Goal: Task Accomplishment & Management: Manage account settings

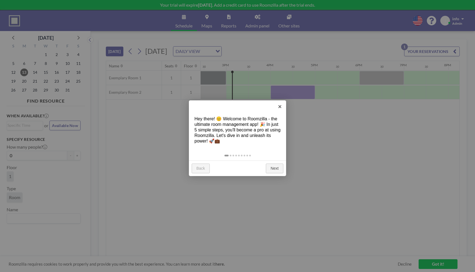
scroll to position [0, 644]
click at [274, 169] on link "Next" at bounding box center [274, 169] width 17 height 10
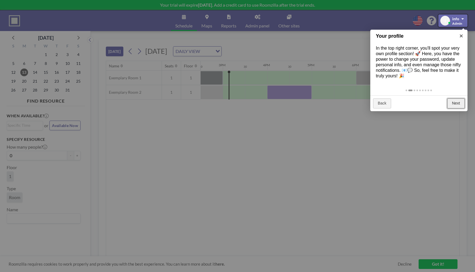
click at [457, 105] on link "Next" at bounding box center [455, 104] width 17 height 10
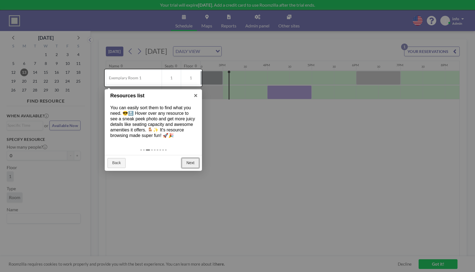
click at [190, 166] on link "Next" at bounding box center [190, 163] width 17 height 10
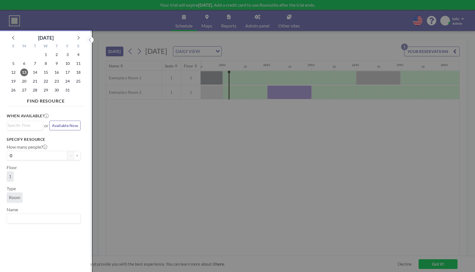
scroll to position [1, 0]
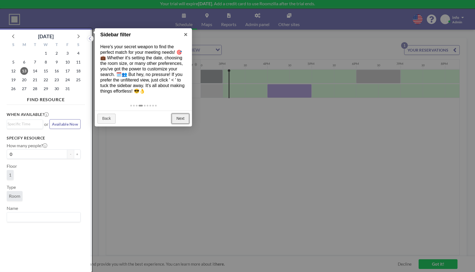
click at [185, 120] on link "Next" at bounding box center [180, 119] width 17 height 10
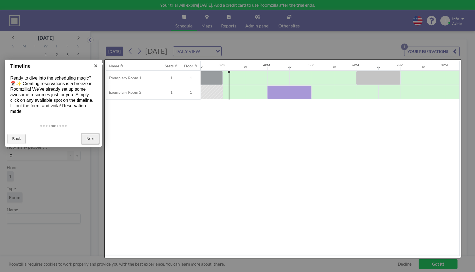
click at [91, 141] on link "Next" at bounding box center [90, 139] width 17 height 10
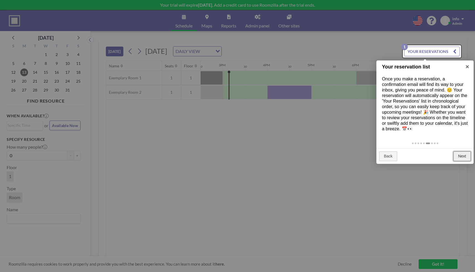
click at [459, 156] on link "Next" at bounding box center [461, 157] width 17 height 10
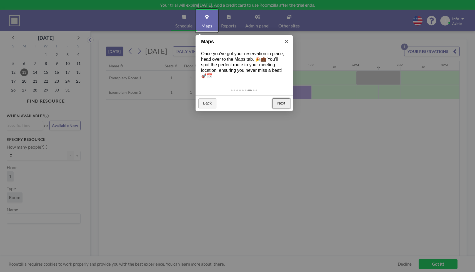
click at [284, 99] on link "Next" at bounding box center [280, 104] width 17 height 10
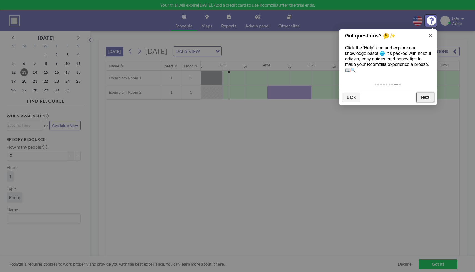
click at [426, 98] on link "Next" at bounding box center [424, 98] width 17 height 10
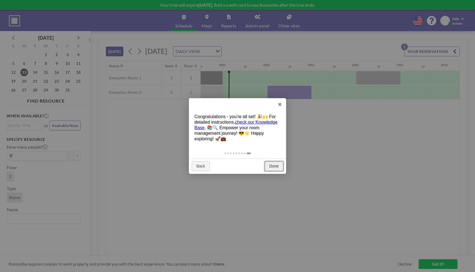
click at [277, 167] on link "Done" at bounding box center [274, 167] width 19 height 10
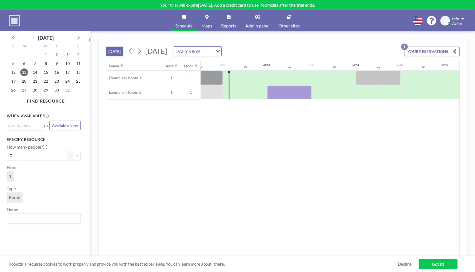
click at [418, 19] on icon at bounding box center [418, 21] width 10 height 10
click at [418, 32] on li "English" at bounding box center [420, 33] width 29 height 7
click at [16, 23] on img at bounding box center [14, 20] width 11 height 11
click at [75, 157] on button "+" at bounding box center [77, 155] width 7 height 9
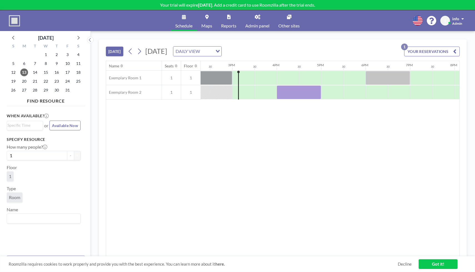
scroll to position [0, 644]
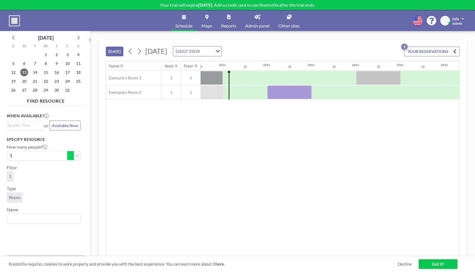
click at [68, 157] on button "-" at bounding box center [70, 155] width 7 height 9
type input "0"
click at [220, 52] on icon "Search for option" at bounding box center [218, 51] width 4 height 3
click at [272, 69] on li "WEEKLY VIEW" at bounding box center [257, 69] width 47 height 8
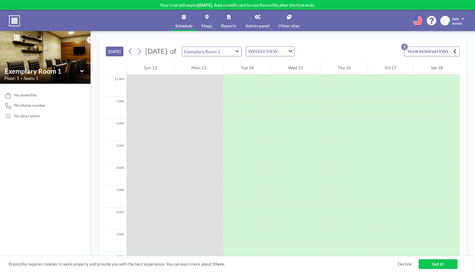
click at [459, 22] on span "Admin" at bounding box center [457, 23] width 10 height 4
click at [453, 25] on link "Profile" at bounding box center [446, 26] width 49 height 11
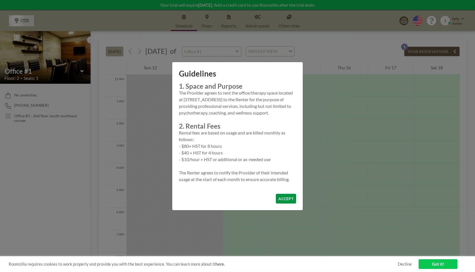
click at [292, 198] on button "ACCEPT" at bounding box center [286, 199] width 20 height 10
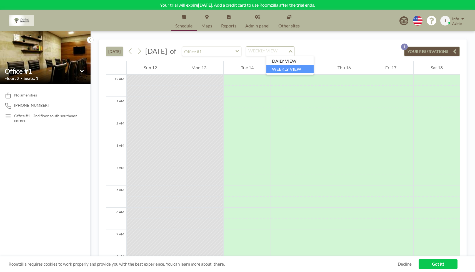
click at [294, 51] on div "WEEKLY VIEW Loading..." at bounding box center [270, 51] width 48 height 9
click at [306, 69] on li "WEEKLY VIEW" at bounding box center [289, 69] width 47 height 8
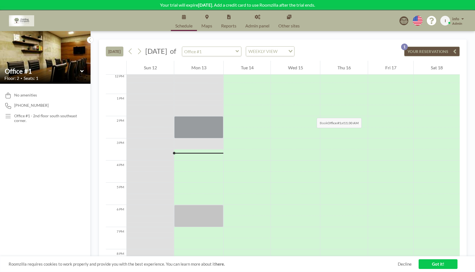
scroll to position [226, 0]
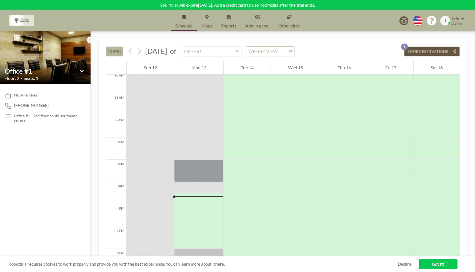
click at [262, 21] on link "Admin panel" at bounding box center [257, 20] width 33 height 21
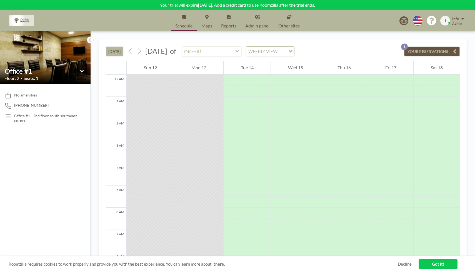
click at [288, 20] on link "Other sites" at bounding box center [289, 20] width 30 height 21
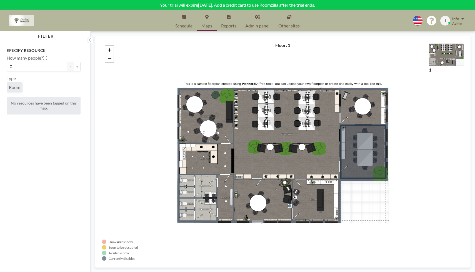
click at [182, 22] on link "Schedule" at bounding box center [184, 20] width 26 height 21
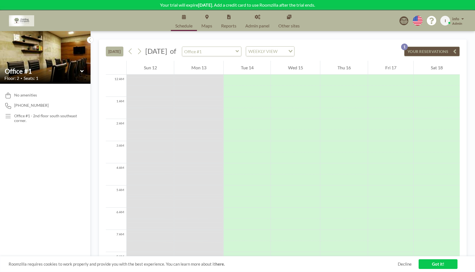
click at [259, 22] on link "Admin panel" at bounding box center [257, 20] width 33 height 21
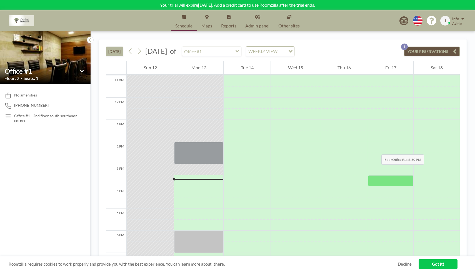
scroll to position [280, 0]
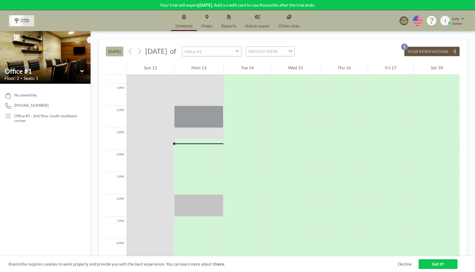
click at [428, 52] on button "YOUR RESERVATIONS 1" at bounding box center [432, 52] width 56 height 10
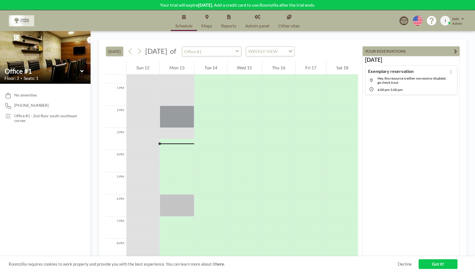
click at [239, 51] on icon at bounding box center [238, 52] width 4 height 6
click at [239, 51] on icon at bounding box center [237, 51] width 3 height 2
type input "Office #1"
click at [279, 90] on div at bounding box center [278, 89] width 33 height 11
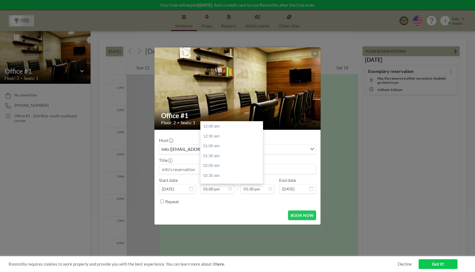
scroll to position [257, 0]
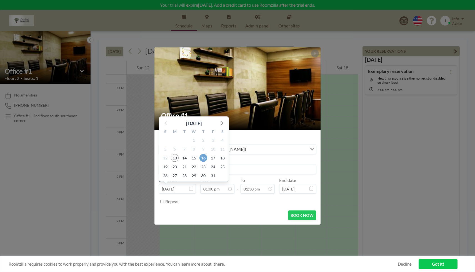
click at [205, 158] on span "16" at bounding box center [203, 158] width 8 height 8
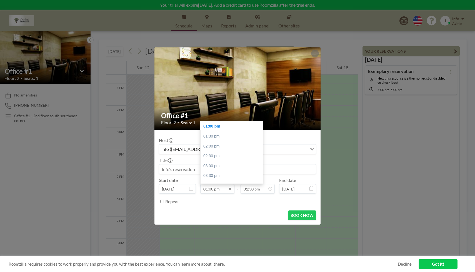
click at [229, 189] on icon at bounding box center [230, 189] width 4 height 4
click at [224, 160] on div "09:00 am" at bounding box center [233, 161] width 65 height 10
type input "09:00 am"
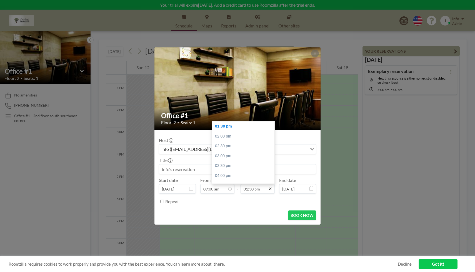
click at [270, 189] on icon at bounding box center [270, 189] width 4 height 4
click at [242, 167] on div "08:30 pm" at bounding box center [244, 170] width 65 height 10
type input "08:30 pm"
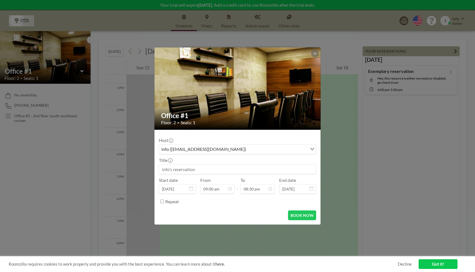
click at [311, 191] on icon at bounding box center [311, 189] width 4 height 4
click at [311, 189] on icon at bounding box center [311, 189] width 4 height 4
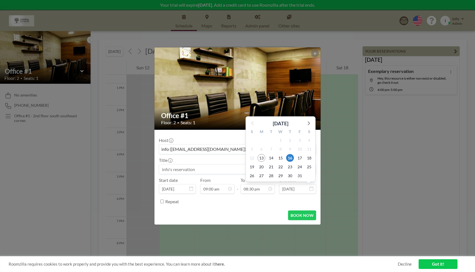
click at [303, 189] on input "Oct 16, 2025" at bounding box center [297, 188] width 37 height 9
click at [290, 168] on span "23" at bounding box center [290, 167] width 8 height 8
type input "Oct 23, 2025"
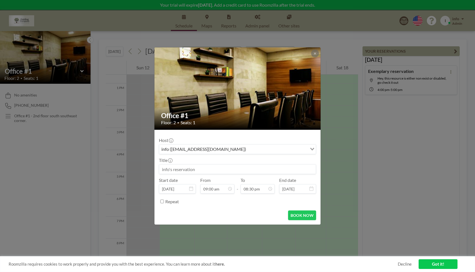
click at [162, 202] on input "Repeat" at bounding box center [162, 202] width 4 height 4
checkbox input "true"
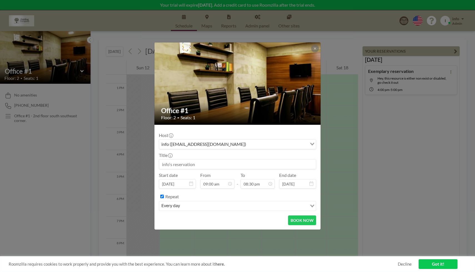
click at [190, 208] on input "Search for option" at bounding box center [244, 206] width 125 height 7
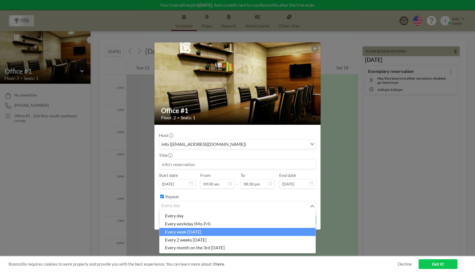
click at [190, 231] on li "every week on Thursday" at bounding box center [237, 232] width 156 height 8
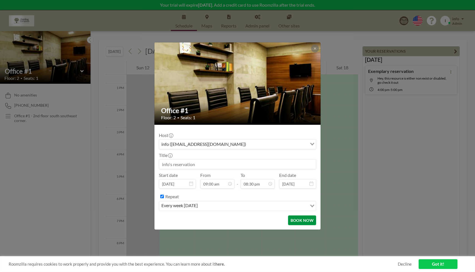
click at [308, 221] on button "BOOK NOW" at bounding box center [302, 221] width 28 height 10
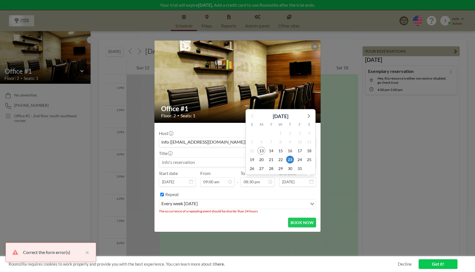
click at [307, 180] on input "Oct 23, 2025" at bounding box center [297, 181] width 37 height 9
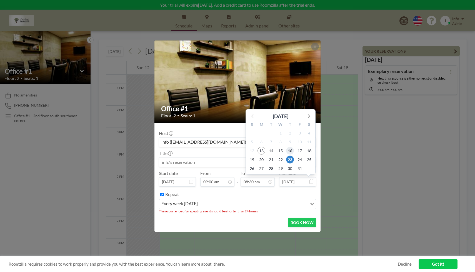
click at [289, 153] on span "16" at bounding box center [290, 151] width 8 height 8
type input "Oct 16, 2025"
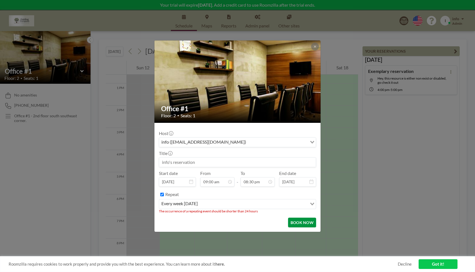
click at [303, 222] on button "BOOK NOW" at bounding box center [302, 223] width 28 height 10
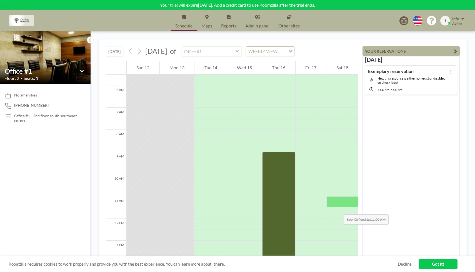
scroll to position [135, 0]
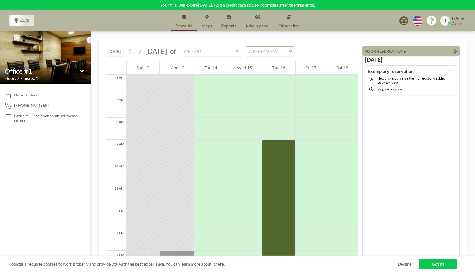
click at [399, 53] on button "YOUR RESERVATIONS" at bounding box center [410, 51] width 97 height 10
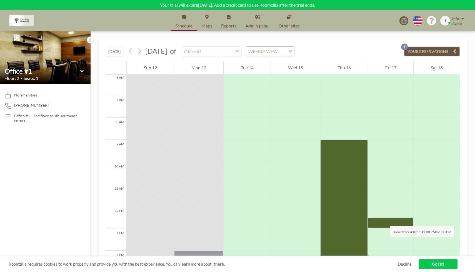
click at [384, 221] on div at bounding box center [390, 223] width 45 height 11
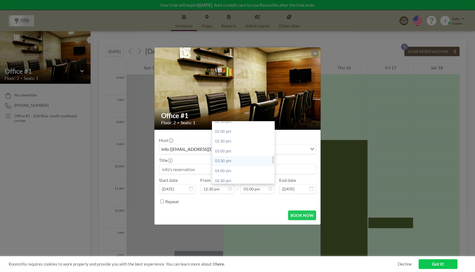
scroll to position [275, 0]
click at [253, 175] on div "04:30 pm" at bounding box center [244, 178] width 65 height 10
type input "04:30 pm"
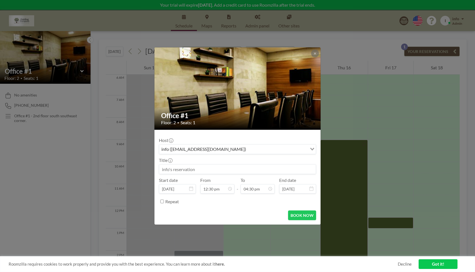
scroll to position [326, 0]
click at [164, 201] on input "Repeat" at bounding box center [162, 202] width 4 height 4
checkbox input "true"
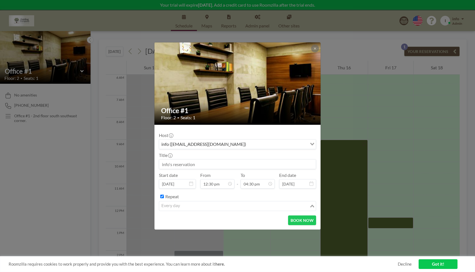
click at [172, 207] on div "every day" at bounding box center [234, 206] width 150 height 8
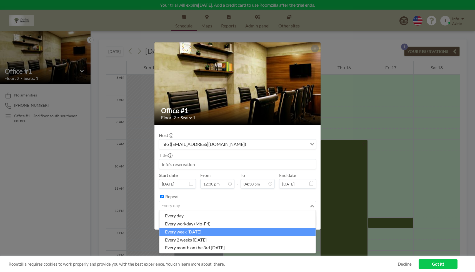
click at [205, 230] on li "every week on Friday" at bounding box center [237, 232] width 156 height 8
click at [247, 208] on input "Search for option" at bounding box center [234, 206] width 149 height 7
click at [243, 234] on li "every week on Friday" at bounding box center [237, 232] width 156 height 8
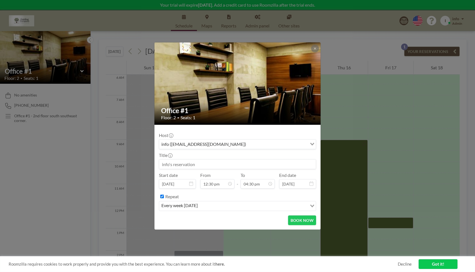
click at [202, 164] on input at bounding box center [237, 164] width 157 height 9
type input "Sarah"
click at [285, 148] on div "info (info@guidingcompass.ca) Loading..." at bounding box center [237, 144] width 157 height 9
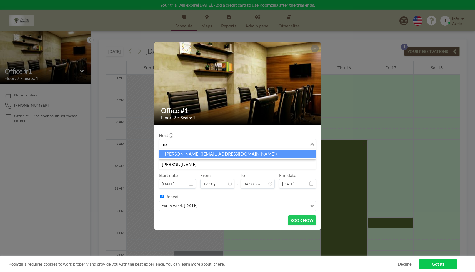
type input "m"
click at [251, 153] on li "Sarah Marquette (marquettescn@gmail.com)" at bounding box center [237, 154] width 156 height 8
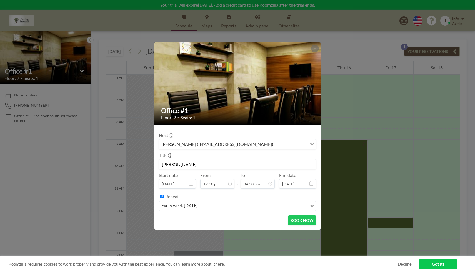
scroll to position [247, 0]
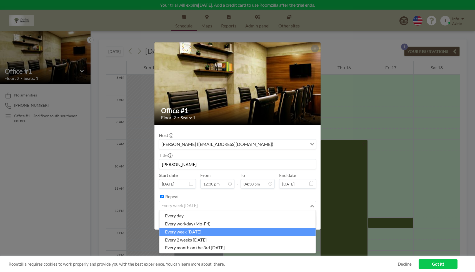
click at [233, 210] on input "Search for option" at bounding box center [234, 206] width 149 height 7
click at [229, 231] on li "every week on Friday" at bounding box center [237, 232] width 156 height 8
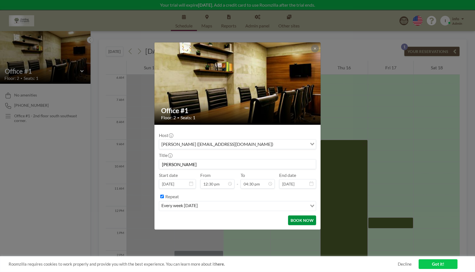
click at [304, 223] on button "BOOK NOW" at bounding box center [302, 221] width 28 height 10
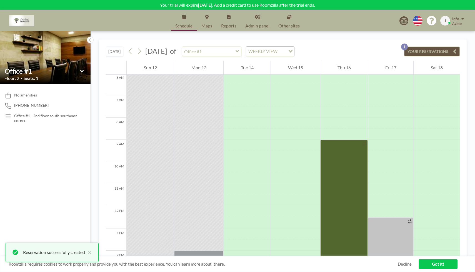
click at [444, 265] on link "Got it!" at bounding box center [438, 265] width 39 height 10
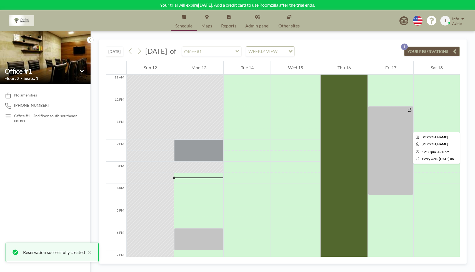
scroll to position [247, 0]
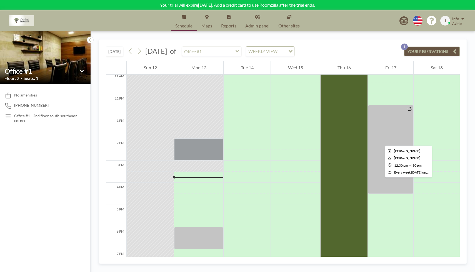
click at [380, 141] on div at bounding box center [390, 149] width 45 height 89
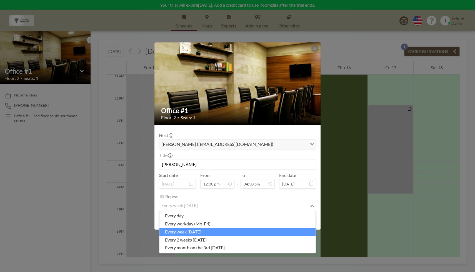
click at [296, 206] on input "Search for option" at bounding box center [234, 206] width 149 height 7
click at [274, 232] on li "every week on Friday" at bounding box center [237, 232] width 156 height 8
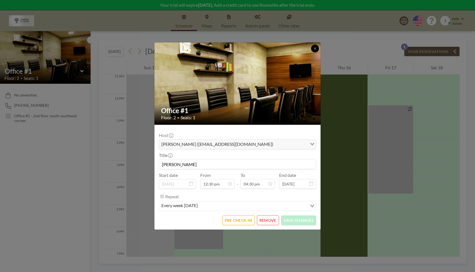
click at [313, 50] on button at bounding box center [315, 49] width 8 height 8
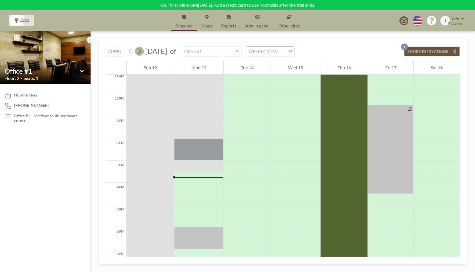
click at [141, 49] on icon at bounding box center [139, 51] width 5 height 8
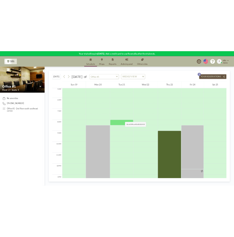
scroll to position [126, 0]
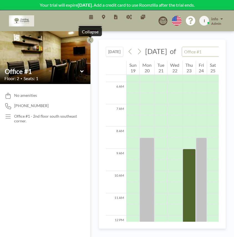
click at [89, 40] on icon at bounding box center [90, 40] width 4 height 6
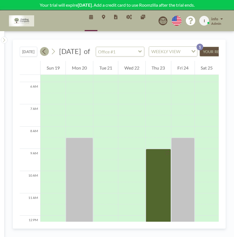
click at [44, 56] on icon at bounding box center [44, 51] width 5 height 8
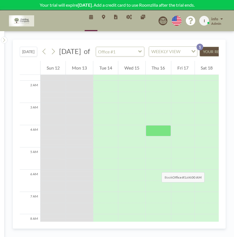
scroll to position [39, 0]
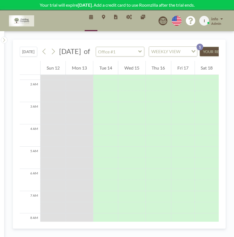
click at [212, 56] on button "YOUR RESERVATIONS 1" at bounding box center [228, 52] width 56 height 10
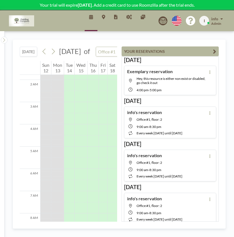
click at [215, 51] on icon "button" at bounding box center [214, 51] width 3 height 7
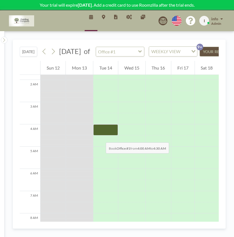
click at [100, 135] on div at bounding box center [105, 129] width 25 height 11
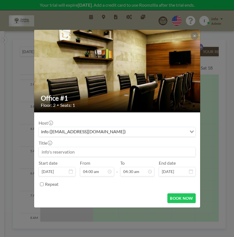
click at [127, 133] on input "Search for option" at bounding box center [156, 131] width 59 height 7
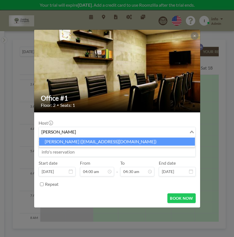
click at [108, 142] on li "Leslie Hein (leslie_hein@yahoo.com)" at bounding box center [117, 141] width 156 height 8
type input "leslie"
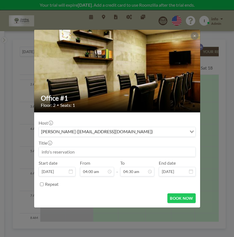
click at [103, 151] on input at bounding box center [117, 151] width 157 height 9
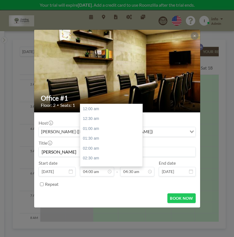
scroll to position [79, 0]
type input "Leslie"
click at [110, 173] on icon at bounding box center [109, 171] width 4 height 4
click at [103, 158] on div "11:00 am" at bounding box center [112, 159] width 65 height 10
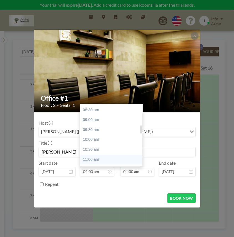
type input "11:00 am"
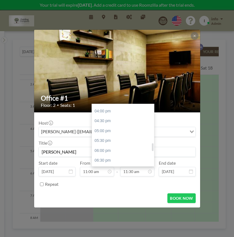
scroll to position [343, 0]
click at [121, 139] on div "07:00 pm" at bounding box center [124, 141] width 65 height 10
type input "07:00 pm"
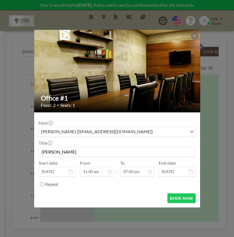
scroll to position [0, 0]
click at [42, 184] on input "Repeat" at bounding box center [42, 184] width 4 height 4
checkbox input "true"
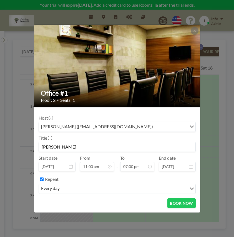
click at [113, 189] on input "Search for option" at bounding box center [123, 188] width 125 height 7
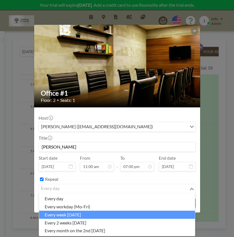
click at [98, 216] on li "every week on Tuesday" at bounding box center [117, 214] width 156 height 8
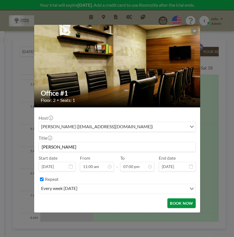
click at [189, 204] on button "BOOK NOW" at bounding box center [181, 203] width 28 height 10
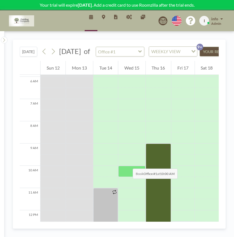
scroll to position [149, 0]
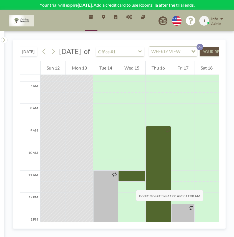
click at [131, 181] on div at bounding box center [131, 175] width 27 height 11
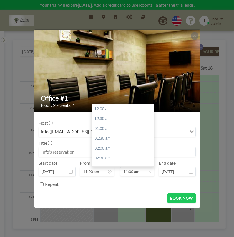
scroll to position [227, 0]
click at [144, 172] on input "11:30 am" at bounding box center [137, 171] width 34 height 9
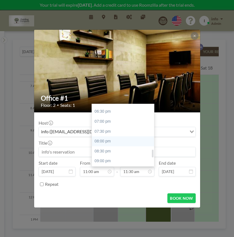
scroll to position [357, 0]
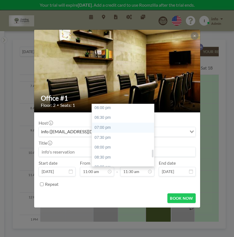
click at [121, 130] on div "07:00 pm" at bounding box center [124, 127] width 65 height 10
type input "07:00 pm"
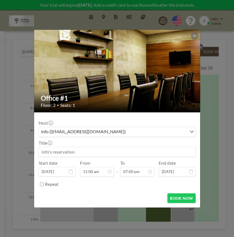
click at [43, 184] on input "Repeat" at bounding box center [42, 184] width 4 height 4
checkbox input "true"
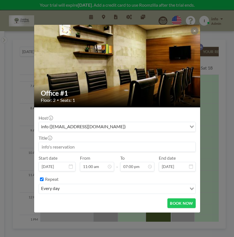
click at [84, 191] on input "Search for option" at bounding box center [123, 188] width 125 height 7
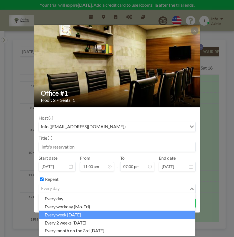
click at [85, 215] on li "every week on Wednesday" at bounding box center [117, 214] width 156 height 8
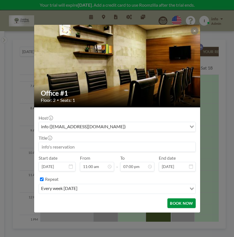
click at [187, 202] on button "BOOK NOW" at bounding box center [181, 203] width 28 height 10
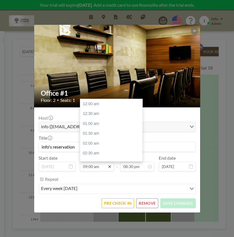
scroll to position [178, 0]
click at [108, 168] on icon at bounding box center [109, 166] width 4 height 4
click at [101, 142] on div "11:00 am" at bounding box center [112, 143] width 65 height 10
type input "11:00 am"
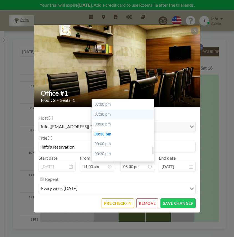
scroll to position [372, 0]
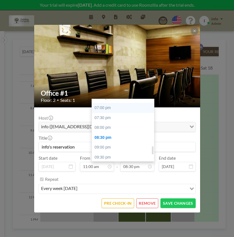
click at [114, 109] on div "07:00 pm" at bounding box center [124, 108] width 65 height 10
type input "07:00 pm"
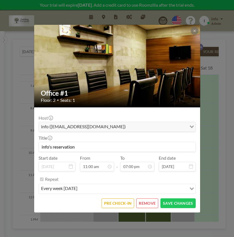
click at [189, 126] on div "Loading..." at bounding box center [191, 126] width 9 height 8
click at [104, 151] on input "info's reservation" at bounding box center [117, 146] width 157 height 9
type input "i"
type input "Leslie"
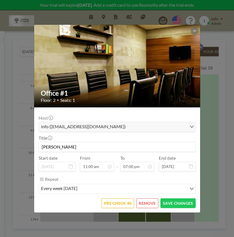
click at [146, 203] on button "REMOVE" at bounding box center [147, 203] width 22 height 10
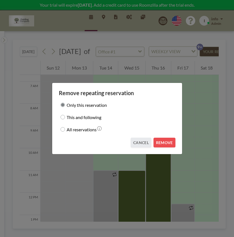
click at [62, 128] on input "All reservations" at bounding box center [63, 129] width 4 height 4
radio input "true"
click at [164, 142] on button "REMOVE" at bounding box center [165, 142] width 22 height 10
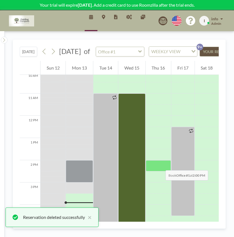
scroll to position [231, 0]
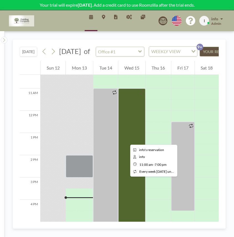
click at [126, 139] on div at bounding box center [131, 177] width 27 height 178
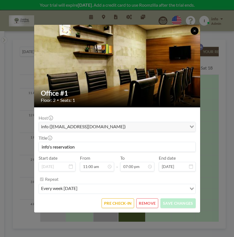
click at [196, 32] on icon at bounding box center [194, 30] width 3 height 3
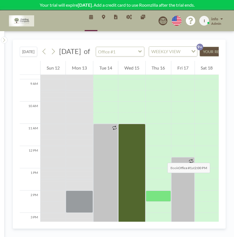
scroll to position [195, 0]
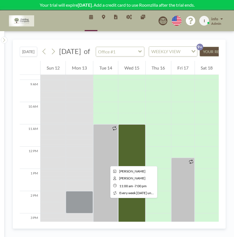
click at [106, 161] on div at bounding box center [105, 213] width 25 height 178
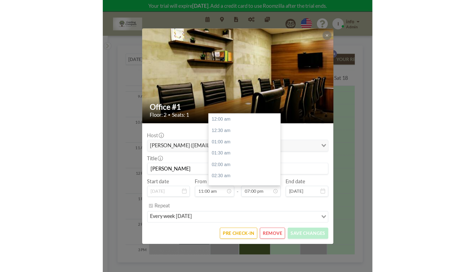
scroll to position [376, 0]
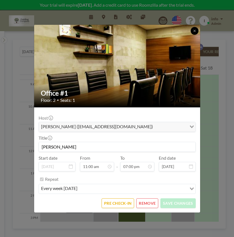
click at [195, 31] on icon at bounding box center [194, 30] width 3 height 3
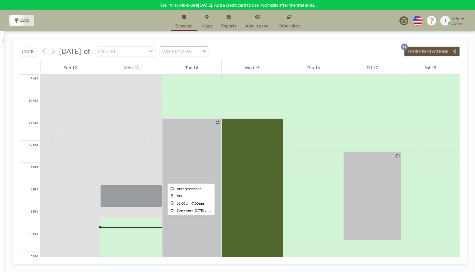
scroll to position [221, 0]
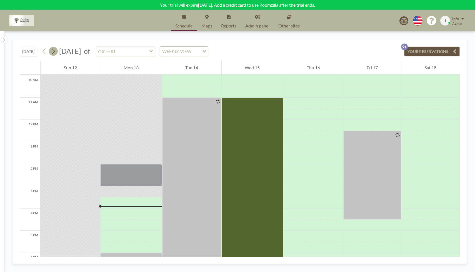
click at [53, 52] on icon at bounding box center [53, 51] width 5 height 8
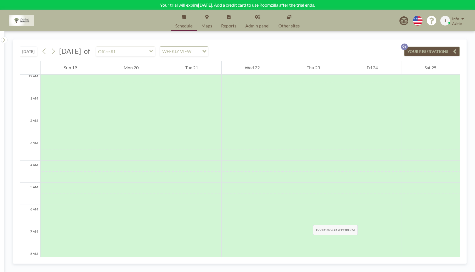
scroll to position [0, 0]
click at [44, 52] on icon at bounding box center [43, 52] width 3 height 6
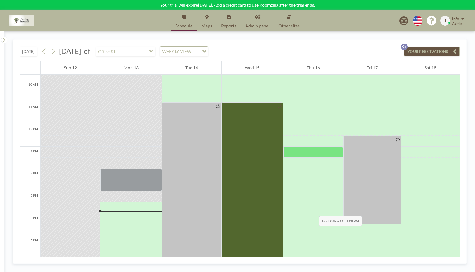
scroll to position [217, 0]
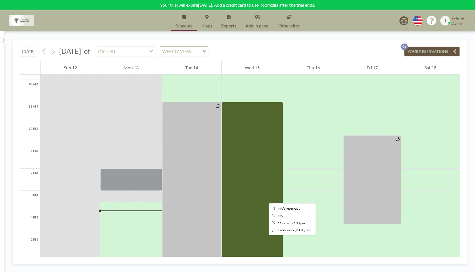
click at [264, 199] on div at bounding box center [252, 191] width 61 height 178
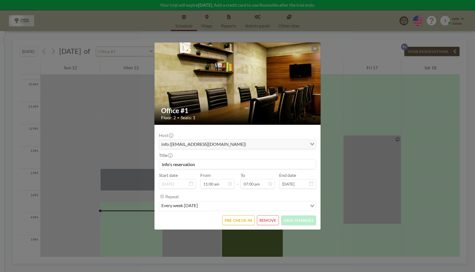
scroll to position [376, 0]
click at [267, 223] on button "REMOVE" at bounding box center [268, 221] width 22 height 10
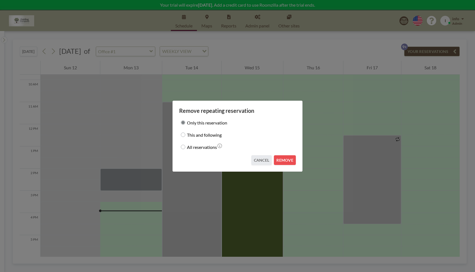
click at [183, 147] on input "All reservations" at bounding box center [183, 147] width 4 height 4
radio input "true"
click at [292, 162] on button "REMOVE" at bounding box center [285, 161] width 22 height 10
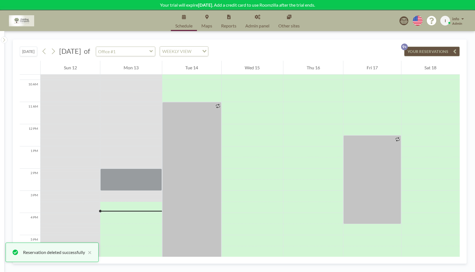
click at [417, 51] on button "YOUR RESERVATIONS 9+" at bounding box center [432, 52] width 56 height 10
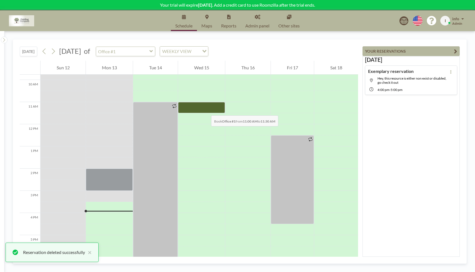
click at [206, 110] on div at bounding box center [201, 107] width 47 height 11
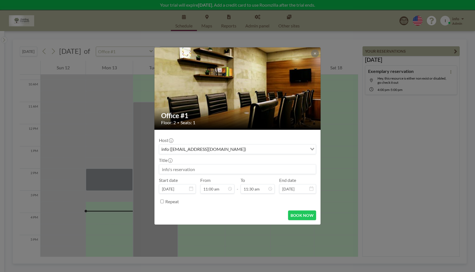
click at [248, 152] on input "Search for option" at bounding box center [277, 149] width 59 height 7
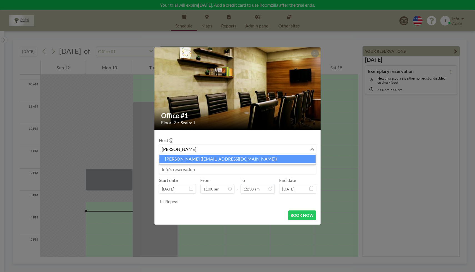
click at [236, 161] on li "Leslie Hein (leslie_hein@yahoo.com)" at bounding box center [237, 159] width 156 height 8
type input "leslie"
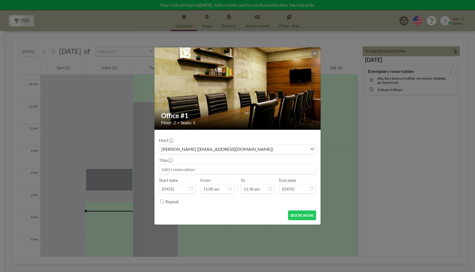
click at [222, 167] on input at bounding box center [237, 169] width 157 height 9
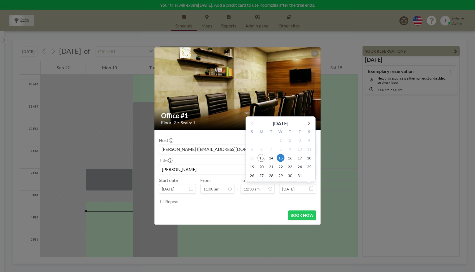
scroll to position [227, 0]
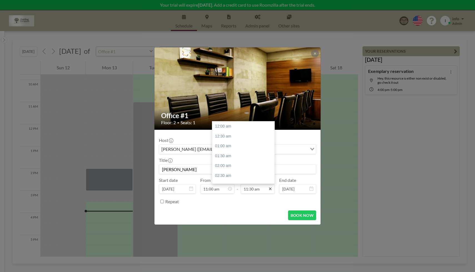
type input "Leslie"
click at [271, 190] on icon at bounding box center [270, 189] width 4 height 4
click at [236, 165] on div "07:00 pm" at bounding box center [244, 167] width 65 height 10
type input "07:00 pm"
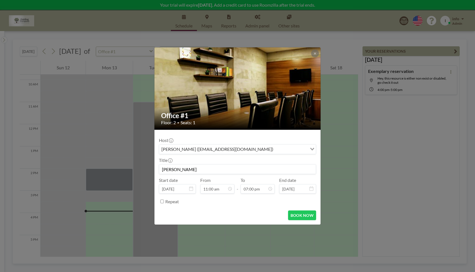
click at [161, 201] on input "Repeat" at bounding box center [162, 202] width 4 height 4
checkbox input "true"
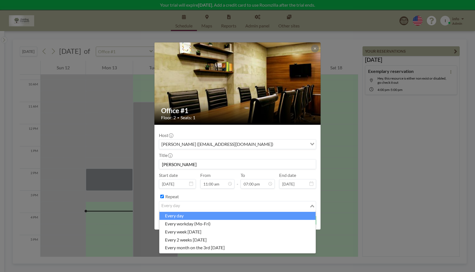
click at [192, 210] on input "Search for option" at bounding box center [234, 206] width 149 height 7
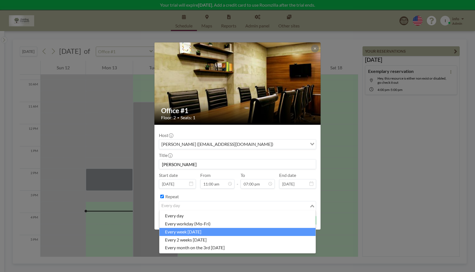
click at [199, 232] on li "every week on Wednesday" at bounding box center [237, 232] width 156 height 8
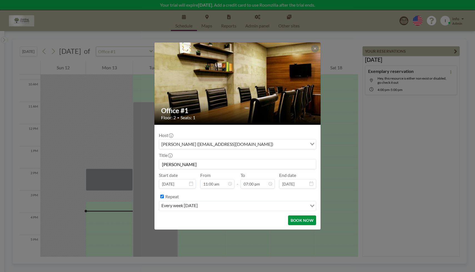
click at [307, 223] on button "BOOK NOW" at bounding box center [302, 221] width 28 height 10
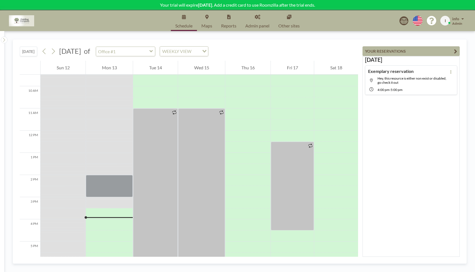
scroll to position [213, 0]
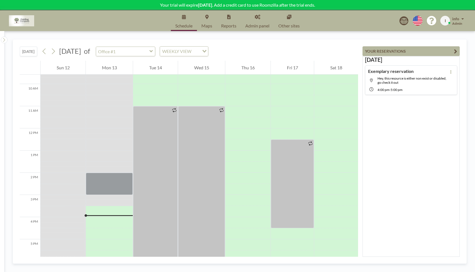
click at [454, 50] on icon "button" at bounding box center [455, 51] width 3 height 7
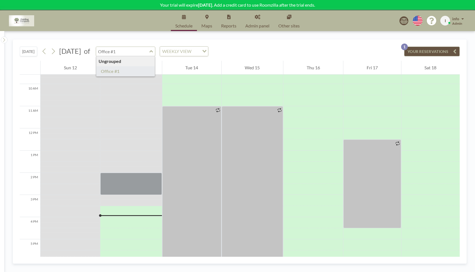
click at [149, 52] on input "text" at bounding box center [122, 51] width 53 height 9
type input "Office #1"
click at [432, 51] on button "YOUR RESERVATIONS 1" at bounding box center [432, 52] width 56 height 10
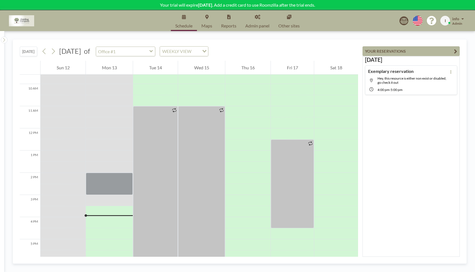
click at [456, 51] on icon "button" at bounding box center [455, 51] width 3 height 7
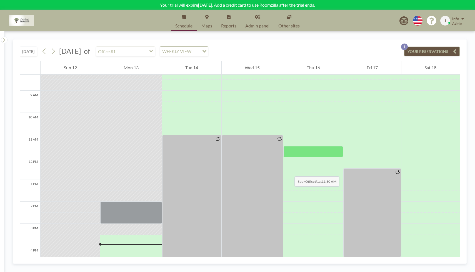
scroll to position [163, 0]
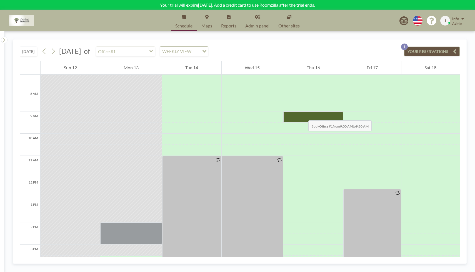
click at [303, 115] on div at bounding box center [313, 117] width 60 height 11
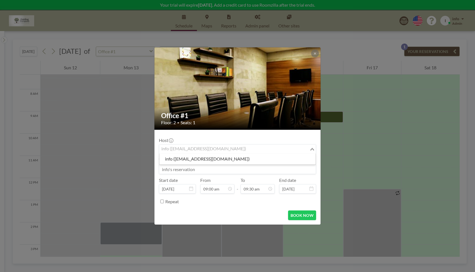
click at [279, 150] on input "Search for option" at bounding box center [234, 149] width 149 height 7
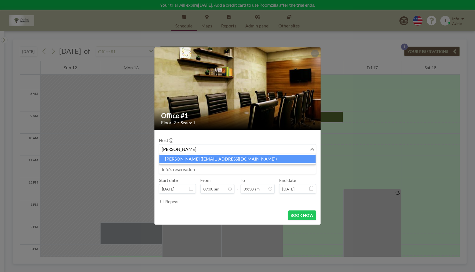
click at [242, 159] on li "Sarah Marquette (marquettescn@gmail.com)" at bounding box center [237, 159] width 156 height 8
type input "Sarah"
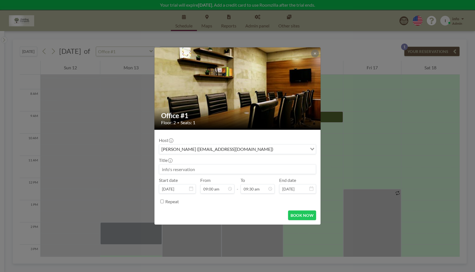
click at [235, 167] on input at bounding box center [237, 169] width 157 height 9
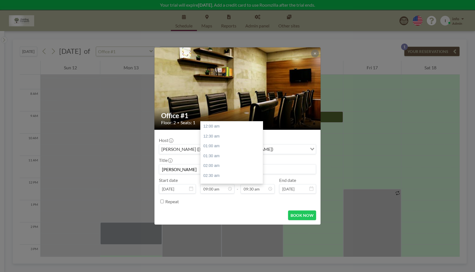
scroll to position [178, 0]
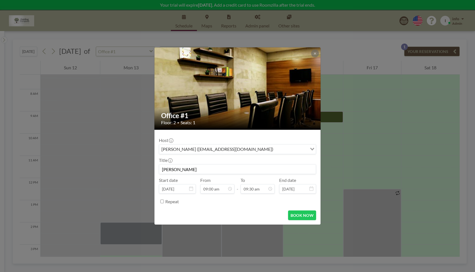
type input "Sarah"
click at [190, 188] on icon at bounding box center [191, 189] width 4 height 4
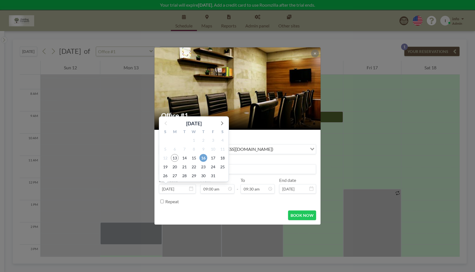
click at [205, 158] on span "16" at bounding box center [203, 158] width 8 height 8
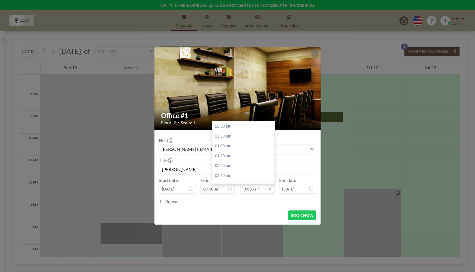
scroll to position [188, 0]
click at [262, 189] on input "09:30 am" at bounding box center [258, 188] width 34 height 9
click at [246, 178] on div "08:00 pm" at bounding box center [244, 178] width 65 height 10
type input "08:00 pm"
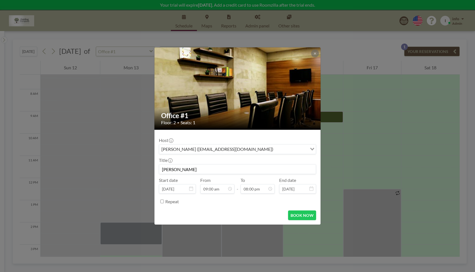
scroll to position [0, 0]
click at [162, 202] on input "Repeat" at bounding box center [162, 202] width 4 height 4
checkbox input "true"
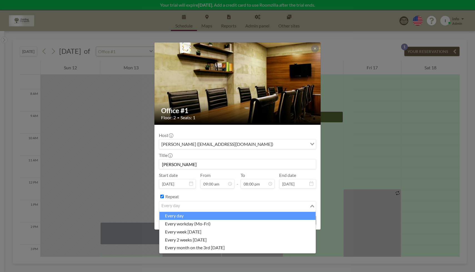
click at [214, 207] on input "Search for option" at bounding box center [234, 206] width 149 height 7
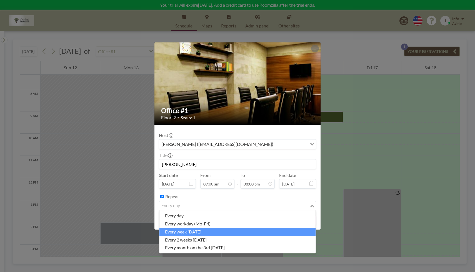
click at [213, 230] on li "every week on Thursday" at bounding box center [237, 232] width 156 height 8
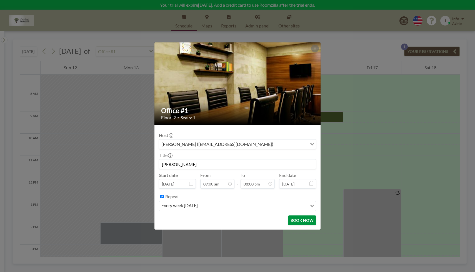
click at [299, 221] on button "BOOK NOW" at bounding box center [302, 221] width 28 height 10
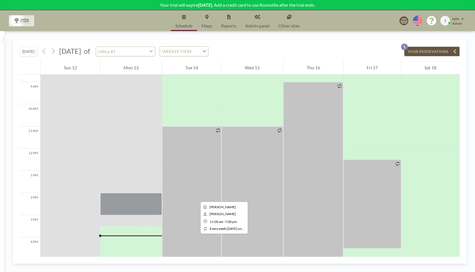
scroll to position [173, 0]
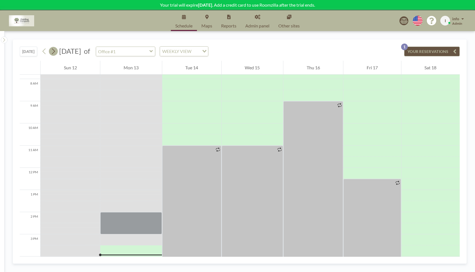
click at [56, 51] on icon at bounding box center [53, 51] width 5 height 8
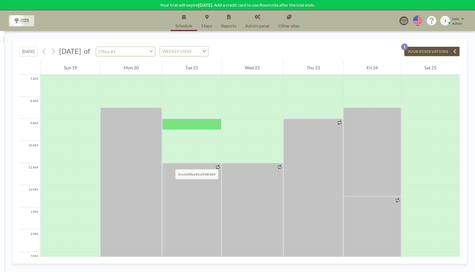
scroll to position [116, 0]
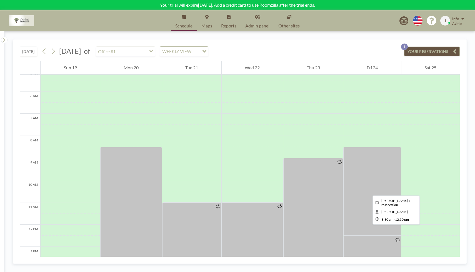
click at [368, 191] on div at bounding box center [371, 191] width 57 height 89
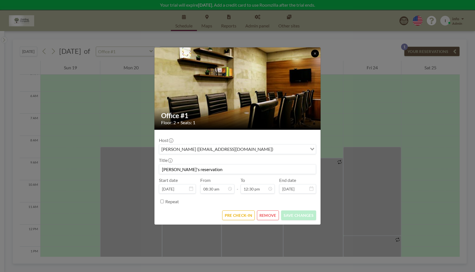
click at [314, 54] on icon at bounding box center [315, 53] width 2 height 2
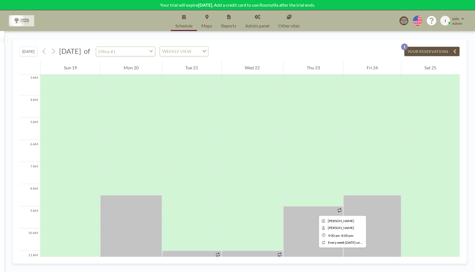
scroll to position [68, 0]
click at [32, 52] on button "[DATE]" at bounding box center [28, 52] width 17 height 10
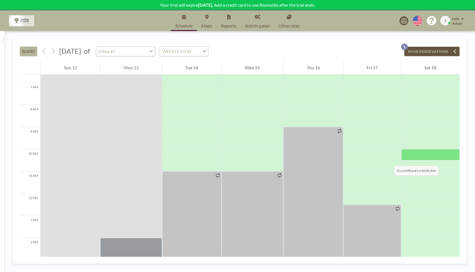
scroll to position [163, 0]
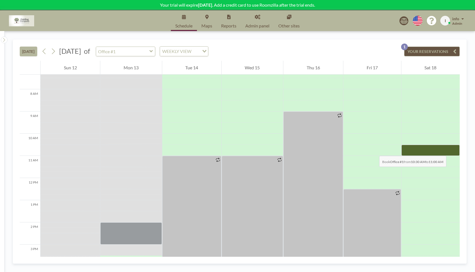
click at [426, 151] on div at bounding box center [430, 150] width 58 height 11
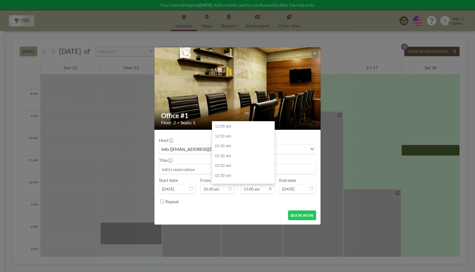
scroll to position [217, 0]
click at [261, 190] on input "11:00 am" at bounding box center [258, 188] width 34 height 9
click at [238, 159] on div "12:30 pm" at bounding box center [244, 156] width 65 height 10
type input "12:30 pm"
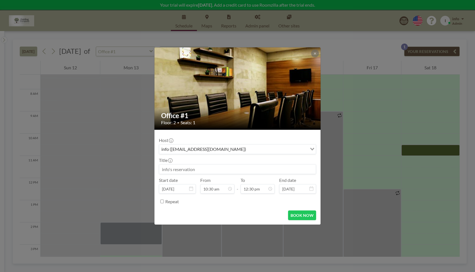
scroll to position [247, 0]
click at [162, 201] on input "Repeat" at bounding box center [162, 202] width 4 height 4
checkbox input "true"
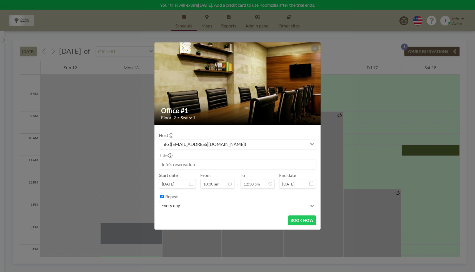
click at [202, 211] on div "every day Loading..." at bounding box center [237, 206] width 157 height 9
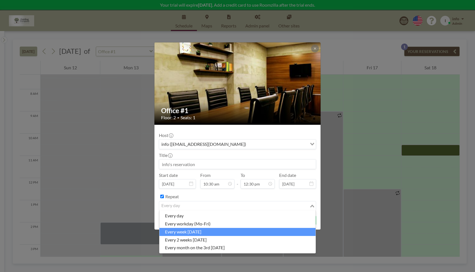
click at [204, 231] on li "every week on Saturday" at bounding box center [237, 232] width 156 height 8
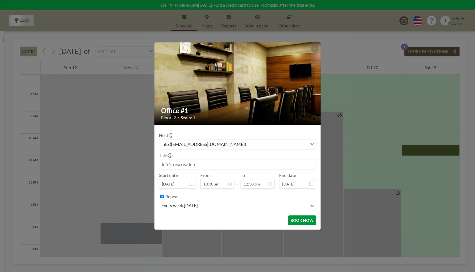
click at [306, 222] on button "BOOK NOW" at bounding box center [302, 221] width 28 height 10
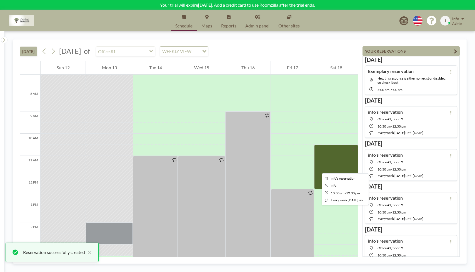
click at [317, 169] on div at bounding box center [336, 167] width 44 height 44
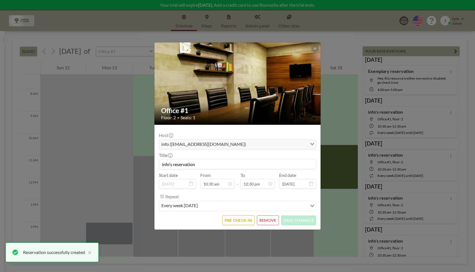
click at [273, 222] on button "REMOVE" at bounding box center [268, 221] width 22 height 10
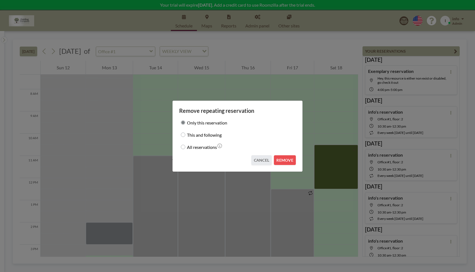
click at [183, 147] on input "All reservations" at bounding box center [183, 147] width 4 height 4
radio input "true"
click at [286, 162] on button "REMOVE" at bounding box center [285, 161] width 22 height 10
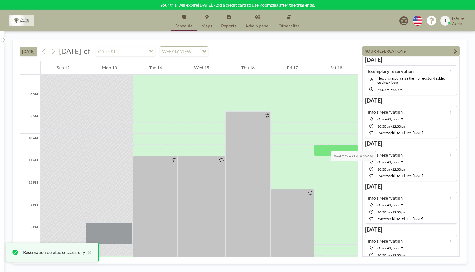
click at [325, 146] on div at bounding box center [336, 150] width 44 height 11
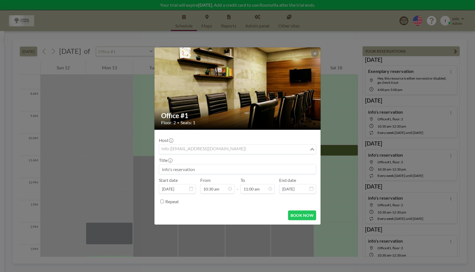
click at [281, 151] on input "Search for option" at bounding box center [234, 149] width 149 height 7
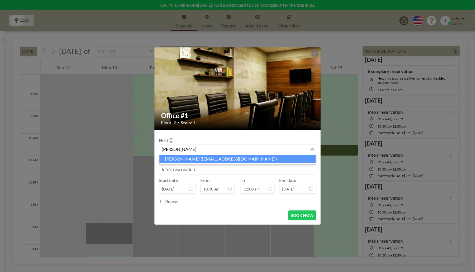
click at [242, 160] on li "Leslie Hein (leslie_hein@yahoo.com)" at bounding box center [237, 159] width 156 height 8
type input "leslie"
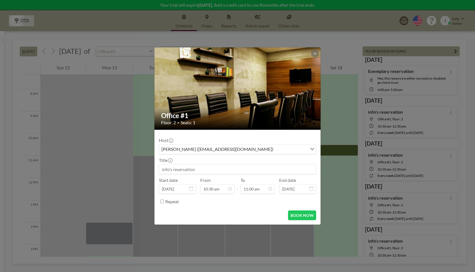
click at [237, 168] on input at bounding box center [237, 169] width 157 height 9
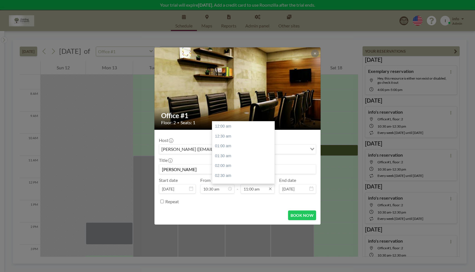
type input "Leslie"
click at [266, 191] on input "11:00 am" at bounding box center [258, 188] width 34 height 9
click at [244, 156] on div "12:30 pm" at bounding box center [244, 156] width 65 height 10
type input "12:30 pm"
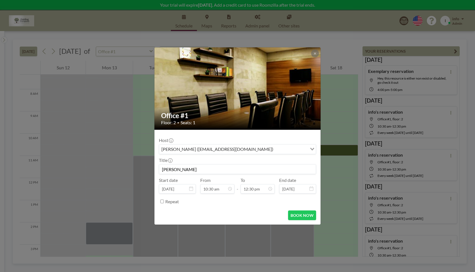
click at [161, 202] on input "Repeat" at bounding box center [162, 202] width 4 height 4
checkbox input "true"
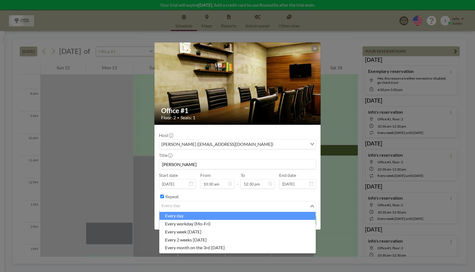
click at [184, 206] on input "Search for option" at bounding box center [234, 206] width 149 height 7
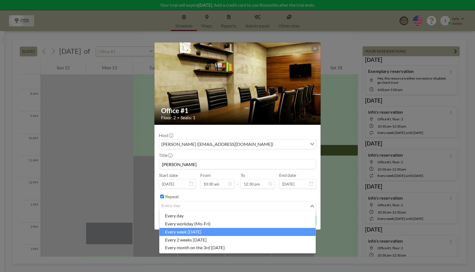
click at [230, 232] on li "every week on Saturday" at bounding box center [237, 232] width 156 height 8
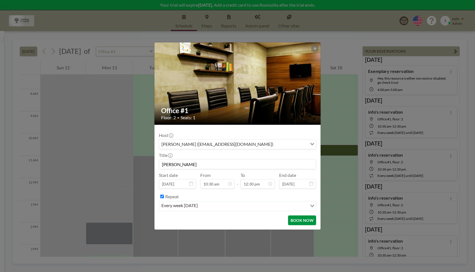
click at [304, 219] on button "BOOK NOW" at bounding box center [302, 221] width 28 height 10
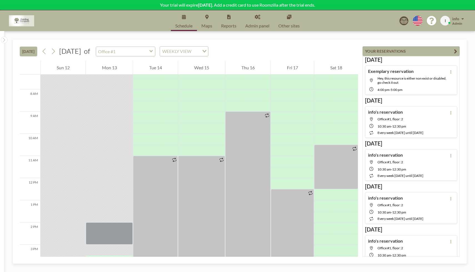
click at [452, 50] on button "YOUR RESERVATIONS" at bounding box center [410, 51] width 97 height 10
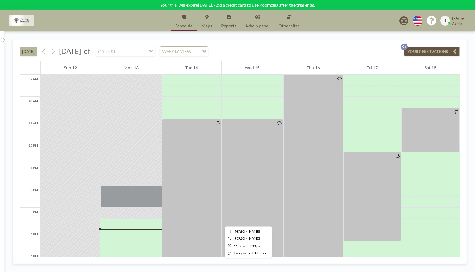
scroll to position [186, 0]
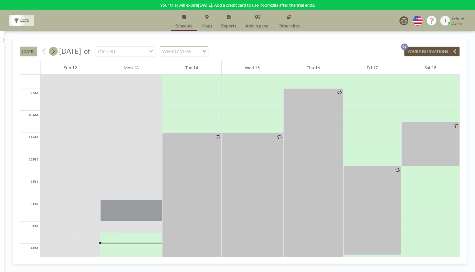
click at [56, 53] on icon at bounding box center [53, 51] width 5 height 8
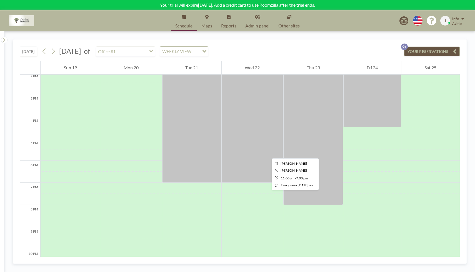
scroll to position [317, 0]
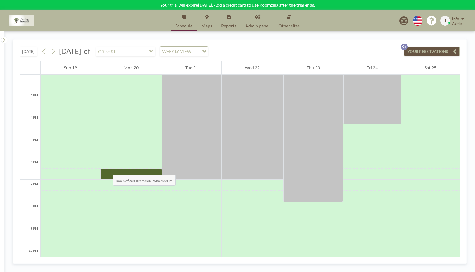
click at [107, 169] on div at bounding box center [130, 174] width 61 height 11
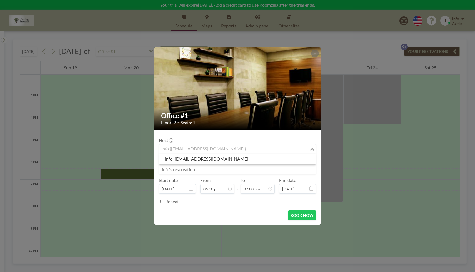
click at [249, 150] on input "Search for option" at bounding box center [234, 149] width 149 height 7
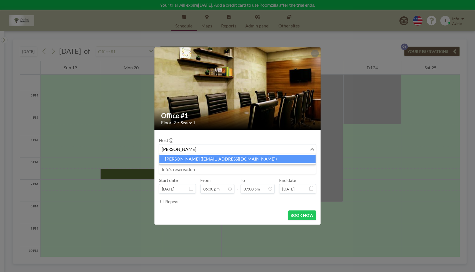
click at [242, 157] on li "Sarah Marquette (marquettescn@gmail.com)" at bounding box center [237, 159] width 156 height 8
type input "sarah"
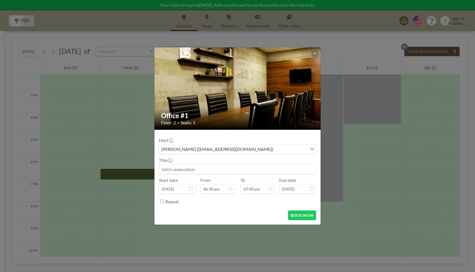
click at [228, 164] on div at bounding box center [237, 169] width 157 height 10
click at [229, 171] on input at bounding box center [237, 169] width 157 height 9
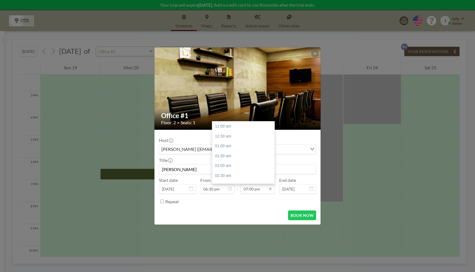
scroll to position [376, 0]
type input "sarah"
click at [266, 191] on input "07:00 pm" at bounding box center [258, 188] width 34 height 9
click at [237, 137] on div "07:30 pm" at bounding box center [244, 136] width 65 height 10
type input "07:30 pm"
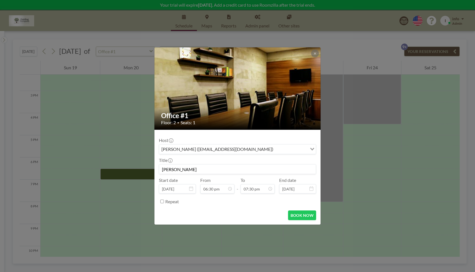
click at [160, 202] on input "Repeat" at bounding box center [162, 202] width 4 height 4
checkbox input "true"
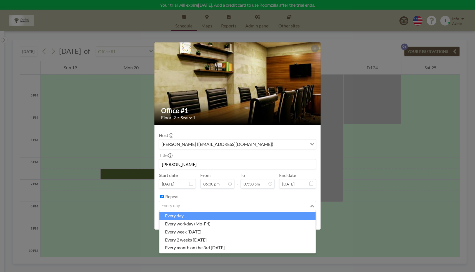
click at [177, 207] on div "every day" at bounding box center [234, 206] width 150 height 8
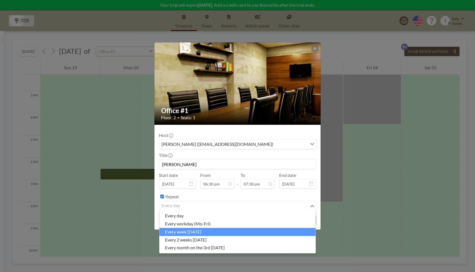
click at [182, 232] on li "every week on Monday" at bounding box center [237, 232] width 156 height 8
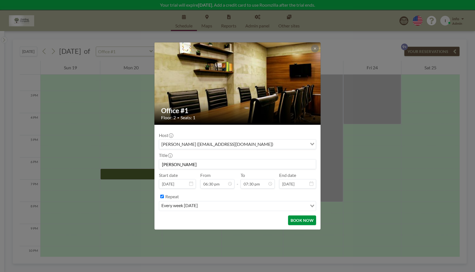
click at [305, 220] on button "BOOK NOW" at bounding box center [302, 221] width 28 height 10
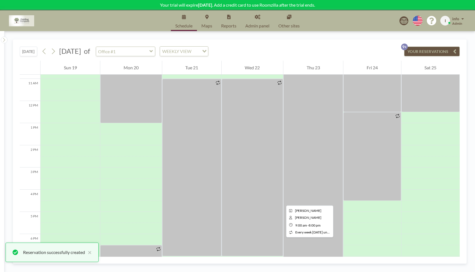
scroll to position [231, 0]
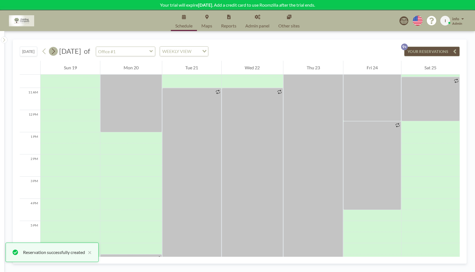
click at [55, 52] on icon at bounding box center [53, 51] width 5 height 8
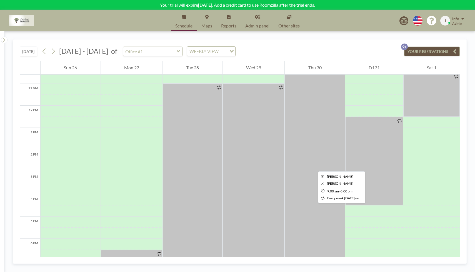
scroll to position [241, 0]
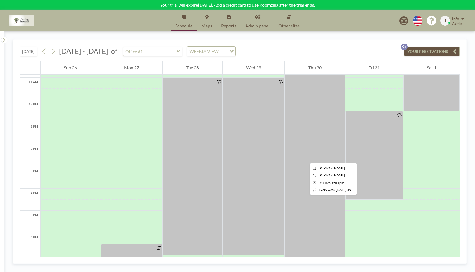
click at [305, 158] on div at bounding box center [315, 155] width 60 height 244
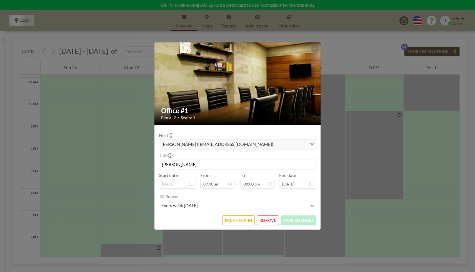
click at [273, 221] on button "REMOVE" at bounding box center [268, 221] width 22 height 10
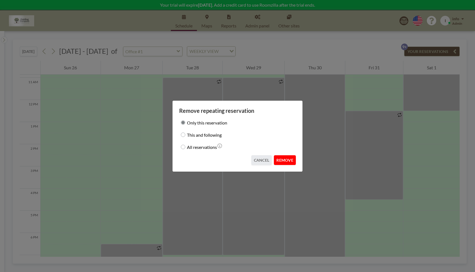
click at [282, 160] on button "REMOVE" at bounding box center [285, 161] width 22 height 10
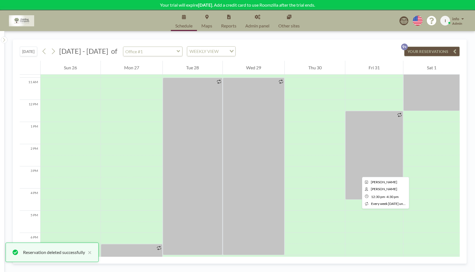
click at [357, 172] on div at bounding box center [374, 155] width 58 height 89
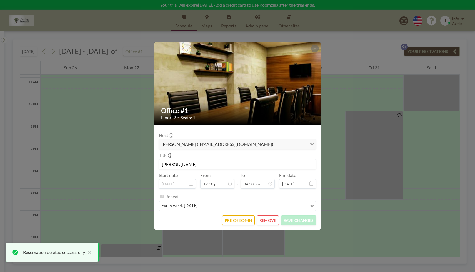
scroll to position [247, 0]
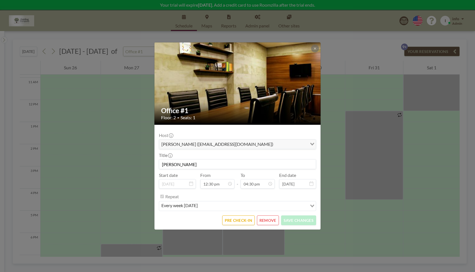
click at [269, 222] on button "REMOVE" at bounding box center [268, 221] width 22 height 10
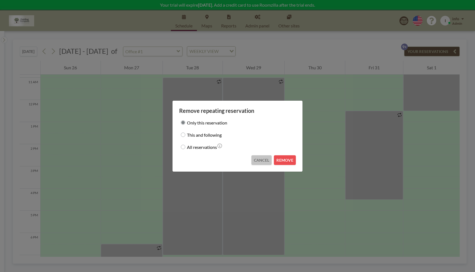
click at [262, 160] on button "CANCEL" at bounding box center [261, 161] width 21 height 10
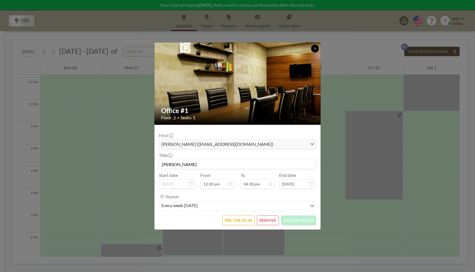
click at [316, 50] on button at bounding box center [315, 49] width 8 height 8
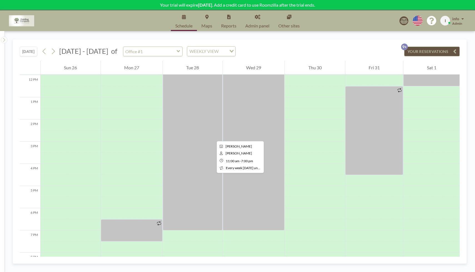
scroll to position [265, 0]
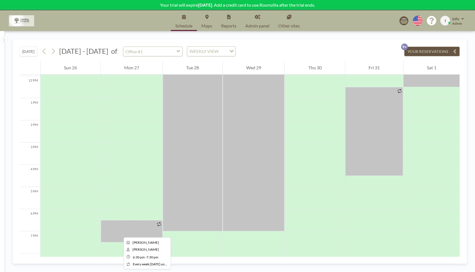
click at [119, 233] on div at bounding box center [132, 232] width 62 height 22
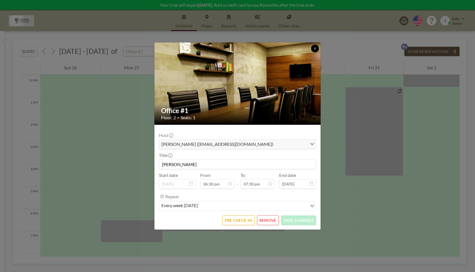
click at [316, 48] on icon at bounding box center [314, 48] width 3 height 3
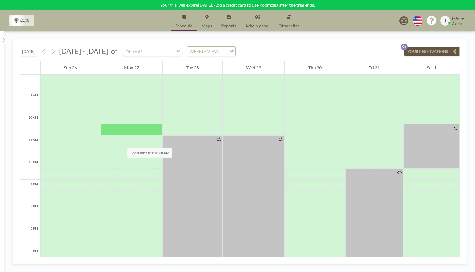
scroll to position [170, 0]
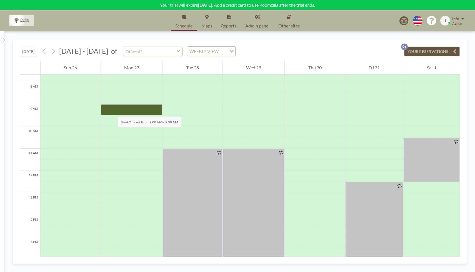
click at [112, 111] on div at bounding box center [132, 109] width 62 height 11
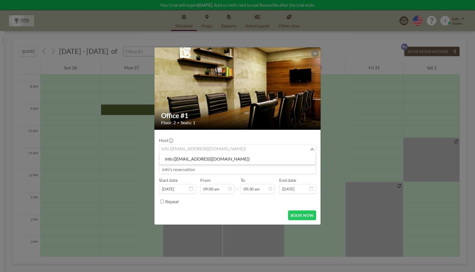
drag, startPoint x: 281, startPoint y: 152, endPoint x: 282, endPoint y: 154, distance: 2.9
click at [281, 152] on input "Search for option" at bounding box center [234, 149] width 149 height 7
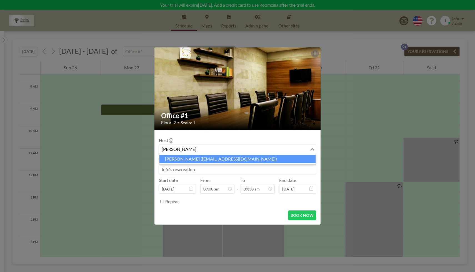
click at [230, 158] on li "Sarah Marquette (marquettescn@gmail.com)" at bounding box center [237, 159] width 156 height 8
type input "sarah"
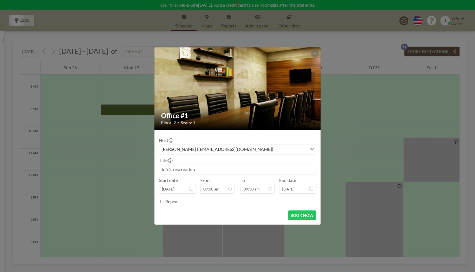
click at [227, 168] on input at bounding box center [237, 169] width 157 height 9
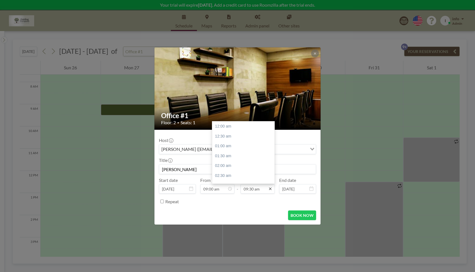
scroll to position [188, 0]
type input "sarah"
click at [269, 190] on icon at bounding box center [270, 189] width 2 height 2
click at [238, 174] on div "04:30 pm" at bounding box center [244, 176] width 65 height 10
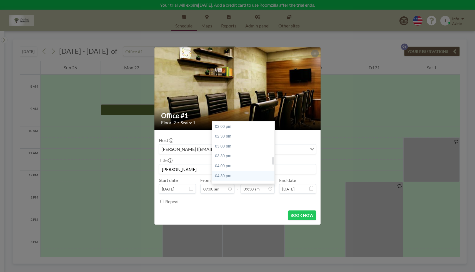
type input "04:30 pm"
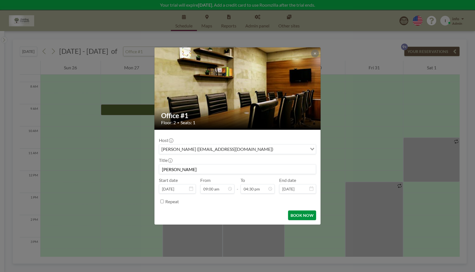
click at [304, 217] on button "BOOK NOW" at bounding box center [302, 216] width 28 height 10
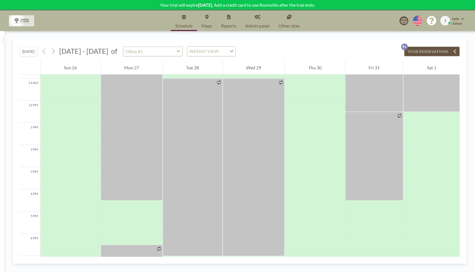
scroll to position [240, 0]
click at [56, 52] on icon at bounding box center [53, 51] width 5 height 8
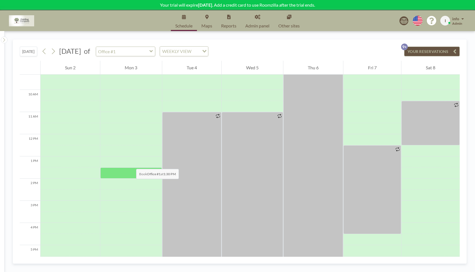
scroll to position [213, 0]
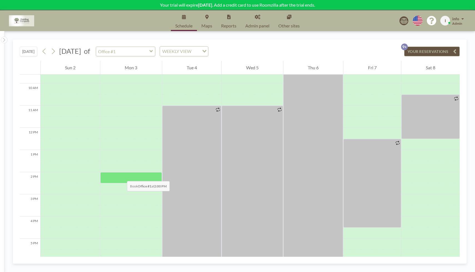
click at [121, 176] on div at bounding box center [130, 177] width 61 height 11
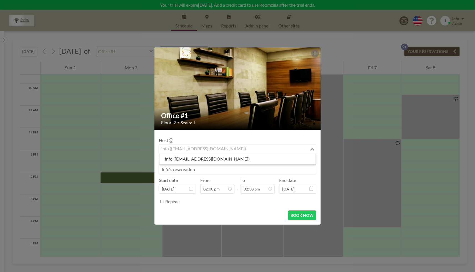
click at [236, 149] on input "Search for option" at bounding box center [234, 149] width 149 height 7
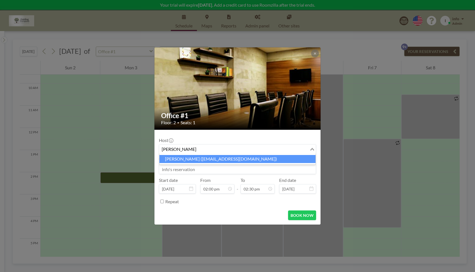
click at [223, 161] on li "Leslie Hein (leslie_hein@yahoo.com)" at bounding box center [237, 159] width 156 height 8
type input "leslie"
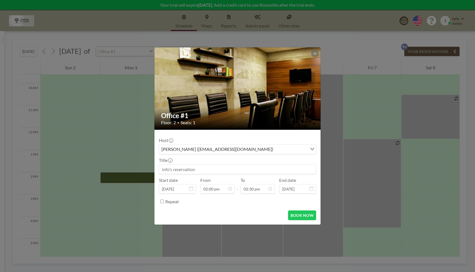
click at [218, 171] on input at bounding box center [237, 169] width 157 height 9
type input "l"
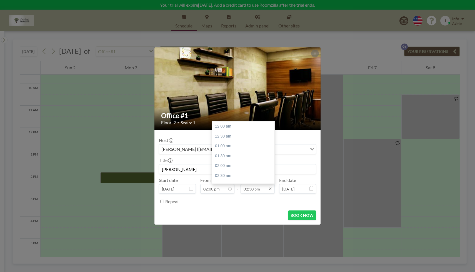
scroll to position [287, 0]
type input "Leslie"
click at [266, 192] on input "02:30 pm" at bounding box center [258, 188] width 34 height 9
click at [234, 140] on div "08:00 pm" at bounding box center [244, 141] width 65 height 10
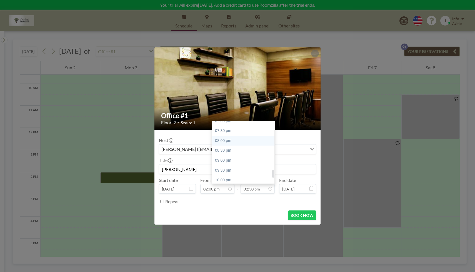
type input "08:00 pm"
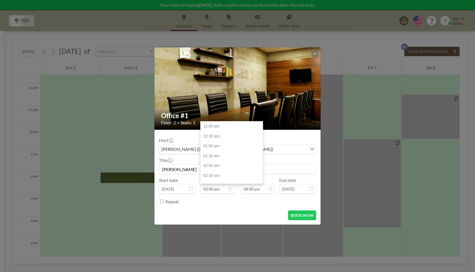
scroll to position [277, 0]
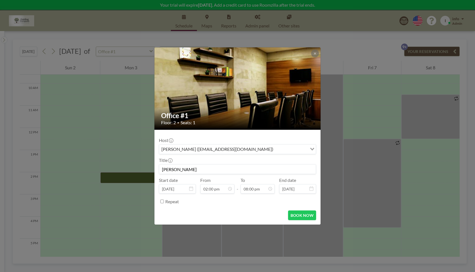
click at [162, 202] on input "Repeat" at bounding box center [162, 202] width 4 height 4
checkbox input "true"
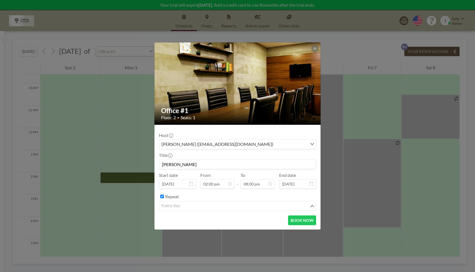
click at [217, 206] on input "Search for option" at bounding box center [234, 206] width 149 height 7
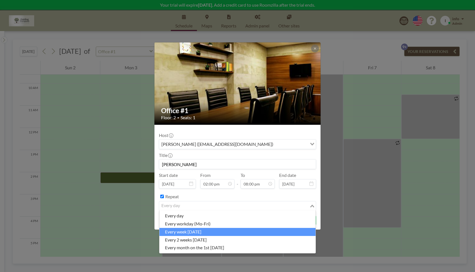
click at [213, 231] on li "every week on Monday" at bounding box center [237, 232] width 156 height 8
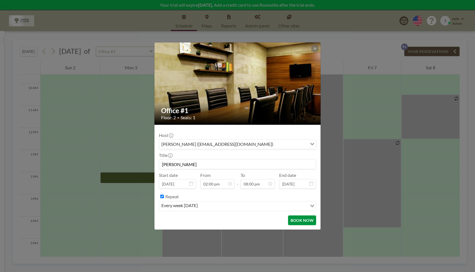
click at [312, 222] on button "BOOK NOW" at bounding box center [302, 221] width 28 height 10
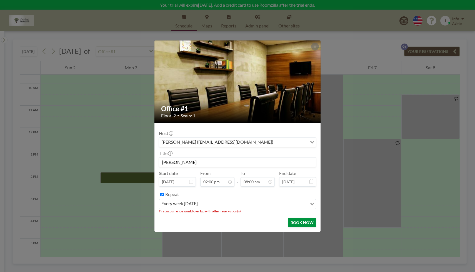
click at [309, 224] on button "BOOK NOW" at bounding box center [302, 223] width 28 height 10
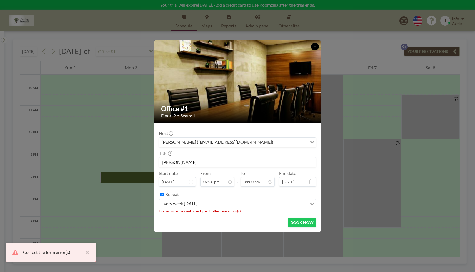
click at [314, 47] on icon at bounding box center [314, 46] width 3 height 3
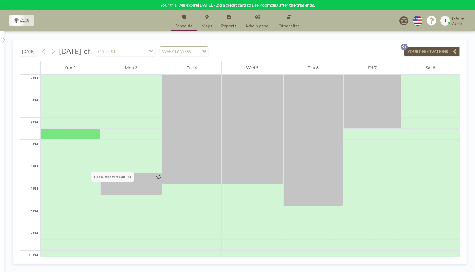
scroll to position [337, 0]
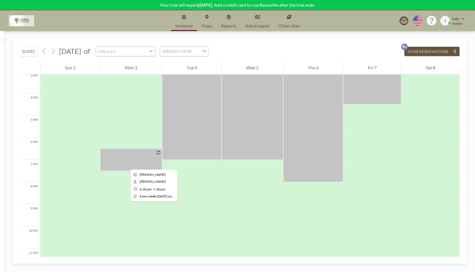
click at [126, 165] on div at bounding box center [130, 160] width 61 height 22
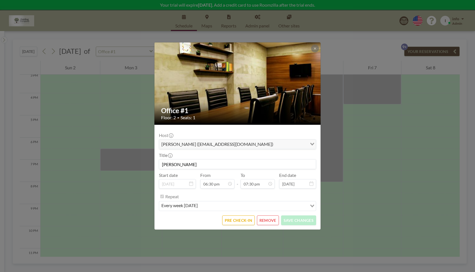
click at [267, 222] on button "REMOVE" at bounding box center [268, 221] width 22 height 10
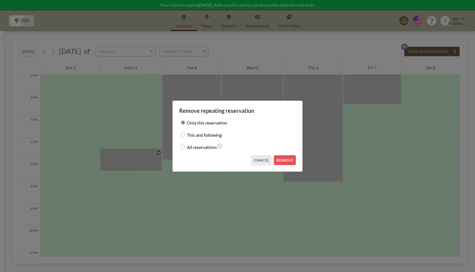
click at [182, 135] on input "This and following" at bounding box center [183, 135] width 4 height 4
radio input "true"
click at [279, 161] on button "REMOVE" at bounding box center [285, 161] width 22 height 10
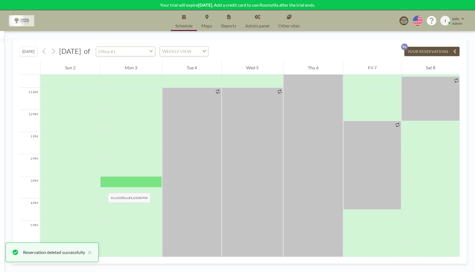
scroll to position [246, 0]
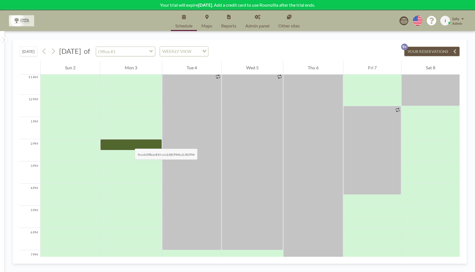
click at [129, 143] on div at bounding box center [130, 144] width 61 height 11
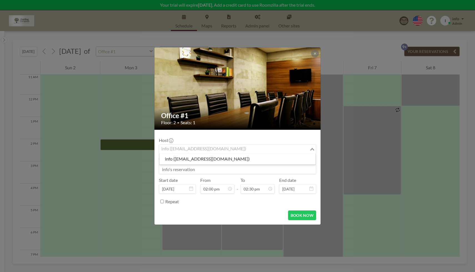
click at [236, 149] on input "Search for option" at bounding box center [234, 149] width 149 height 7
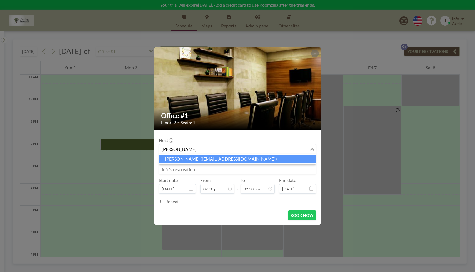
click at [201, 159] on li "Leslie Hein (leslie_hein@yahoo.com)" at bounding box center [237, 159] width 156 height 8
type input "leslie"
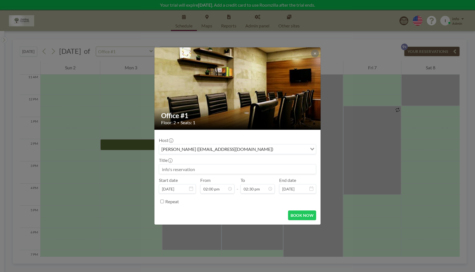
click at [211, 172] on input at bounding box center [237, 169] width 157 height 9
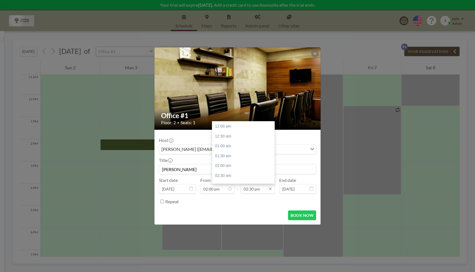
type input "Leslie"
click at [257, 191] on input "02:30 pm" at bounding box center [258, 188] width 34 height 9
click at [242, 173] on div "08:00 pm" at bounding box center [244, 172] width 65 height 10
type input "08:00 pm"
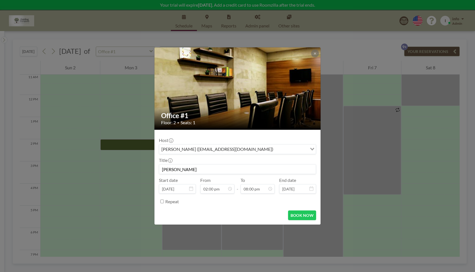
scroll to position [277, 0]
click at [162, 202] on input "Repeat" at bounding box center [162, 202] width 4 height 4
checkbox input "true"
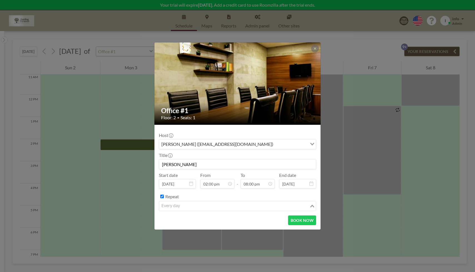
click at [220, 206] on input "Search for option" at bounding box center [234, 206] width 149 height 7
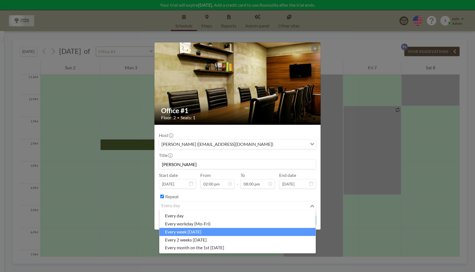
click at [214, 229] on li "every week on Monday" at bounding box center [237, 232] width 156 height 8
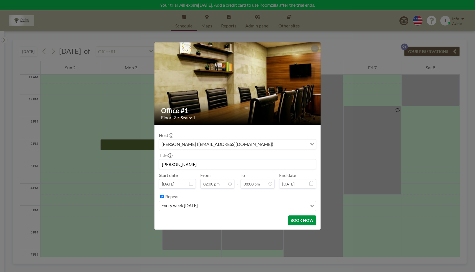
click at [299, 219] on button "BOOK NOW" at bounding box center [302, 221] width 28 height 10
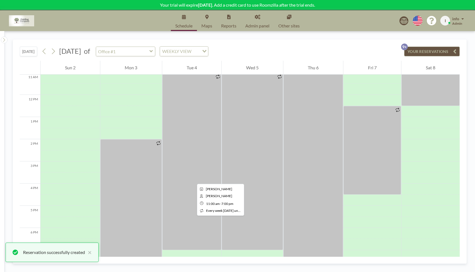
click at [192, 179] on div at bounding box center [191, 162] width 59 height 178
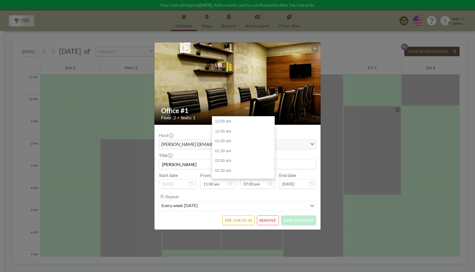
scroll to position [376, 0]
click at [316, 48] on icon at bounding box center [314, 48] width 3 height 3
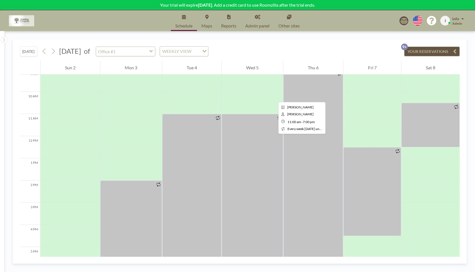
scroll to position [163, 0]
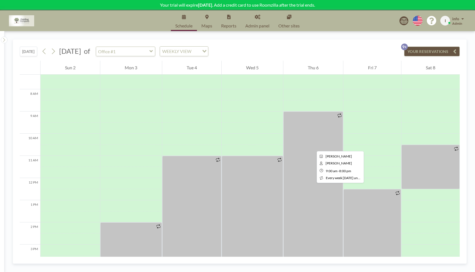
click at [312, 146] on div at bounding box center [313, 234] width 60 height 244
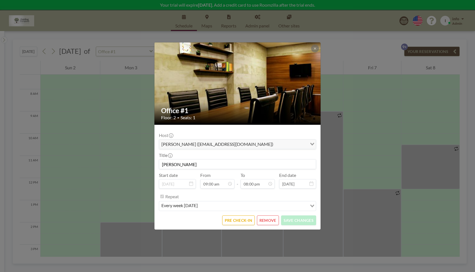
click at [272, 222] on button "REMOVE" at bounding box center [268, 221] width 22 height 10
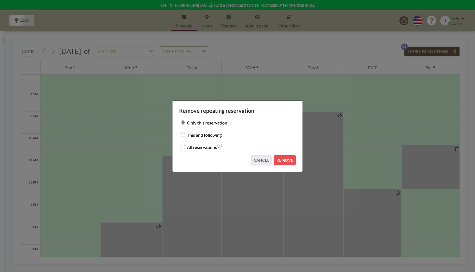
click at [183, 136] on input "This and following" at bounding box center [183, 135] width 4 height 4
radio input "true"
click at [293, 160] on button "REMOVE" at bounding box center [285, 161] width 22 height 10
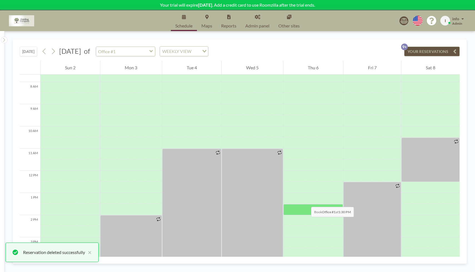
scroll to position [189, 0]
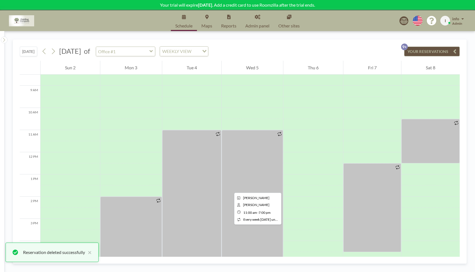
click at [230, 188] on div at bounding box center [252, 219] width 61 height 178
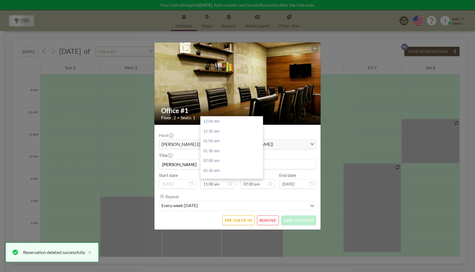
scroll to position [217, 0]
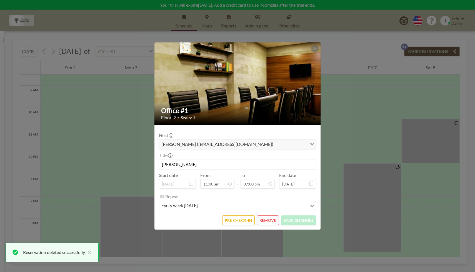
click at [271, 221] on button "REMOVE" at bounding box center [268, 221] width 22 height 10
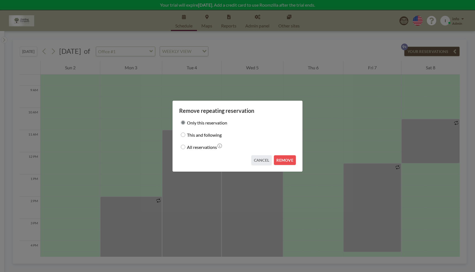
click at [183, 135] on input "This and following" at bounding box center [183, 135] width 4 height 4
radio input "true"
click at [284, 159] on button "REMOVE" at bounding box center [285, 161] width 22 height 10
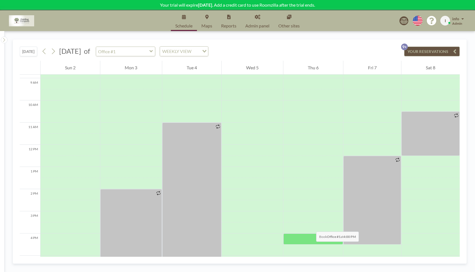
scroll to position [169, 0]
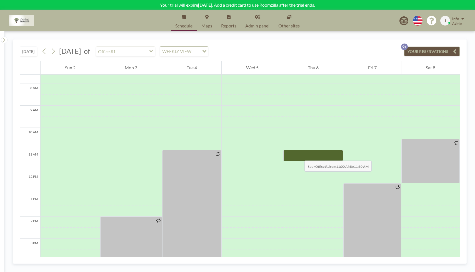
click at [299, 155] on div at bounding box center [313, 155] width 60 height 11
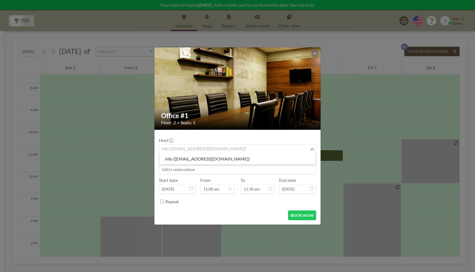
click at [228, 152] on input "Search for option" at bounding box center [234, 149] width 149 height 7
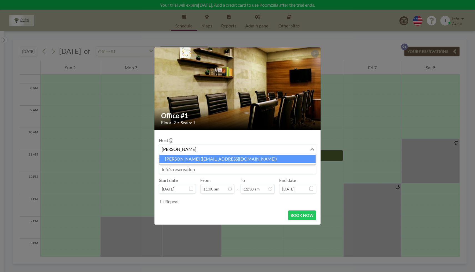
click at [216, 158] on li "Leslie Hein (leslie_hein@yahoo.com)" at bounding box center [237, 159] width 156 height 8
type input "Leslie"
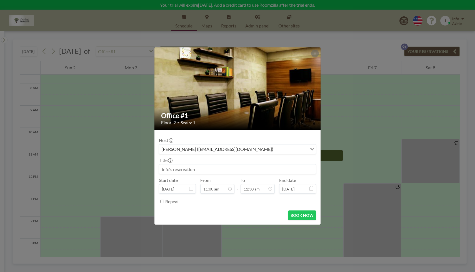
click at [214, 172] on input at bounding box center [237, 169] width 157 height 9
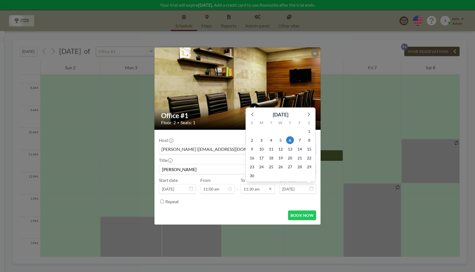
scroll to position [227, 0]
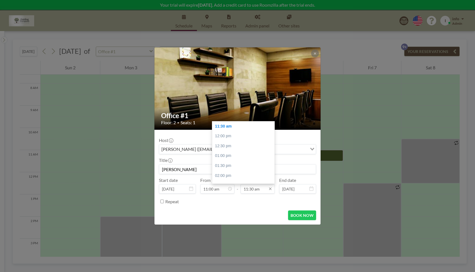
type input "Leslie"
click at [267, 192] on input "11:30 am" at bounding box center [258, 188] width 34 height 9
click at [251, 168] on div "07:00 pm" at bounding box center [244, 169] width 65 height 10
type input "07:00 pm"
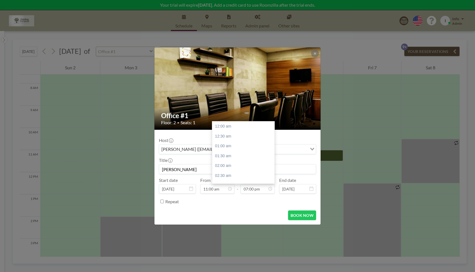
scroll to position [376, 0]
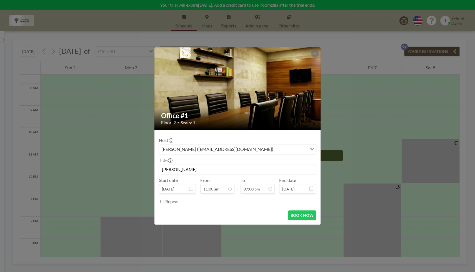
click at [162, 201] on input "Repeat" at bounding box center [162, 202] width 4 height 4
checkbox input "true"
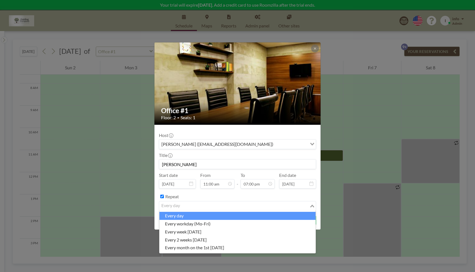
click at [243, 204] on input "Search for option" at bounding box center [234, 206] width 149 height 7
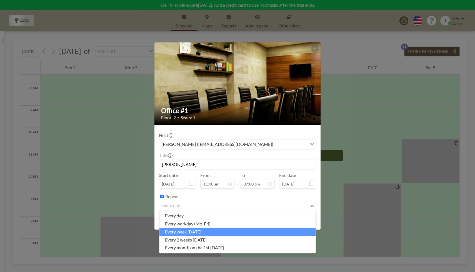
click at [246, 230] on li "every week on Thursday" at bounding box center [237, 232] width 156 height 8
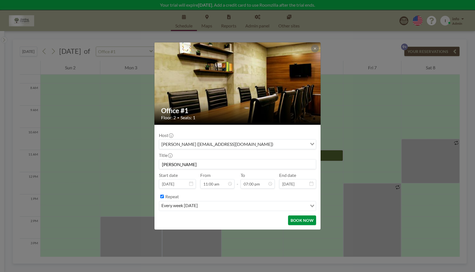
click at [304, 222] on button "BOOK NOW" at bounding box center [302, 221] width 28 height 10
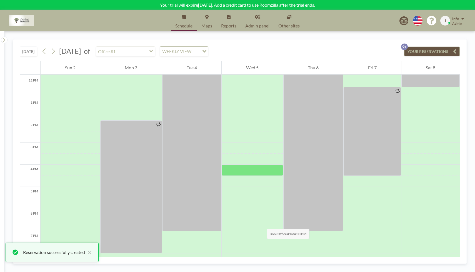
scroll to position [209, 0]
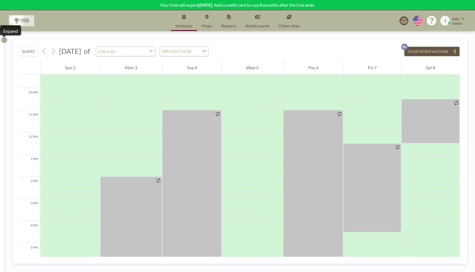
click at [2, 39] on icon at bounding box center [4, 40] width 4 height 6
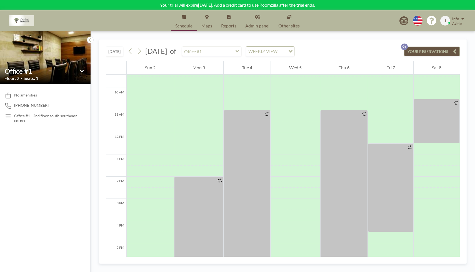
click at [84, 72] on div "Office #1" at bounding box center [45, 71] width 82 height 9
click at [81, 71] on icon at bounding box center [82, 72] width 4 height 6
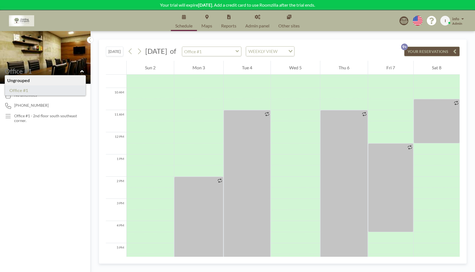
click at [255, 21] on link "Admin panel" at bounding box center [257, 20] width 33 height 21
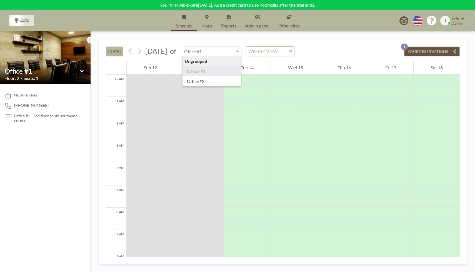
click at [236, 53] on input "text" at bounding box center [208, 51] width 53 height 9
type input "Office #2"
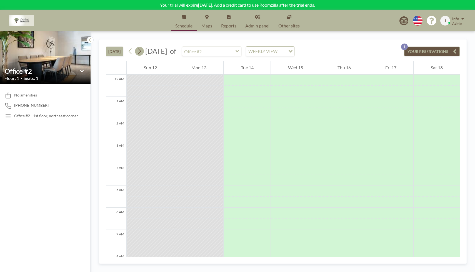
click at [141, 51] on icon at bounding box center [139, 51] width 5 height 8
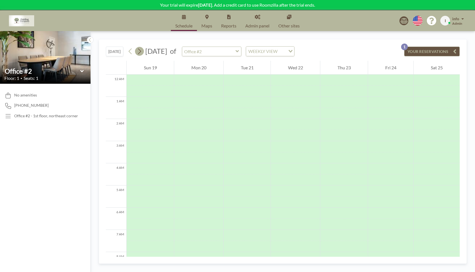
click at [141, 51] on icon at bounding box center [139, 51] width 5 height 8
click at [236, 53] on input "text" at bounding box center [208, 51] width 53 height 9
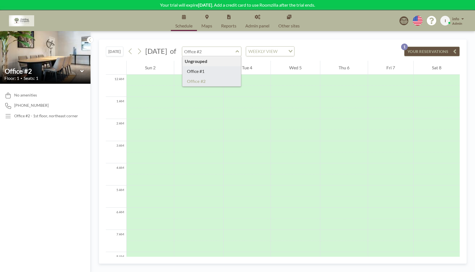
type input "Office #1"
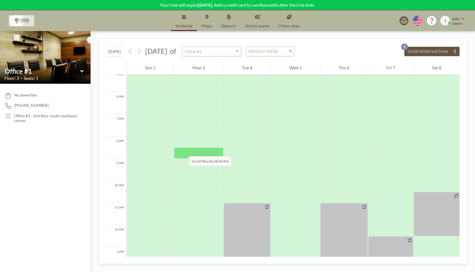
scroll to position [119, 0]
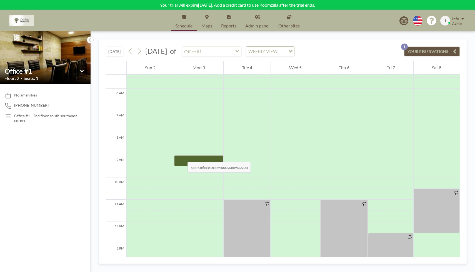
click at [182, 156] on div at bounding box center [198, 161] width 49 height 11
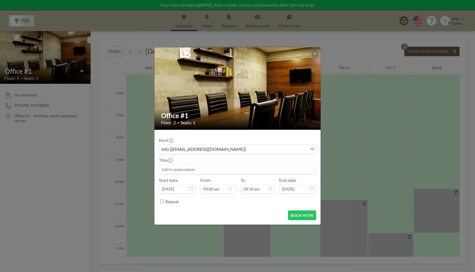
click at [248, 151] on input "Search for option" at bounding box center [277, 149] width 59 height 7
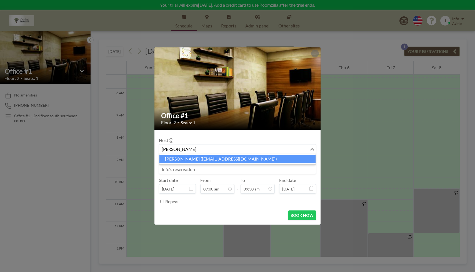
click at [199, 160] on li "Sarah Marquette (marquettescn@gmail.com)" at bounding box center [237, 159] width 156 height 8
type input "sarah"
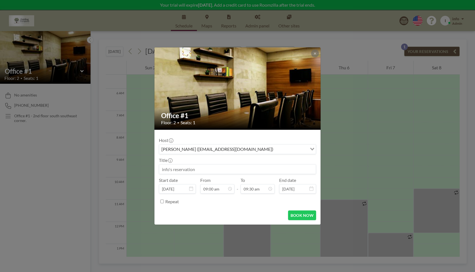
click at [207, 169] on input at bounding box center [237, 169] width 157 height 9
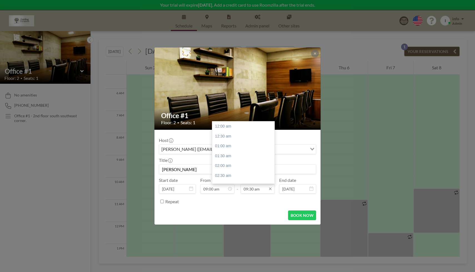
scroll to position [188, 0]
type input "Sarah"
click at [262, 192] on input "09:30 am" at bounding box center [258, 188] width 34 height 9
click at [237, 151] on div "01:30 pm" at bounding box center [244, 151] width 65 height 10
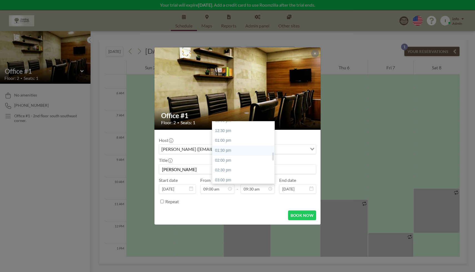
type input "01:30 pm"
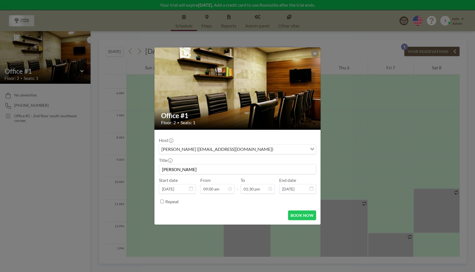
scroll to position [0, 0]
click at [163, 202] on input "Repeat" at bounding box center [162, 202] width 4 height 4
checkbox input "true"
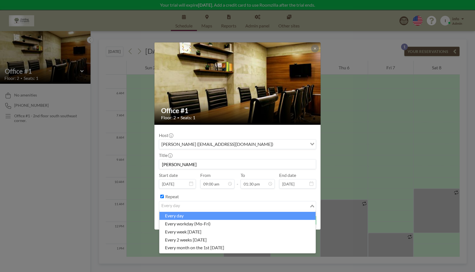
click at [192, 205] on input "Search for option" at bounding box center [234, 206] width 149 height 7
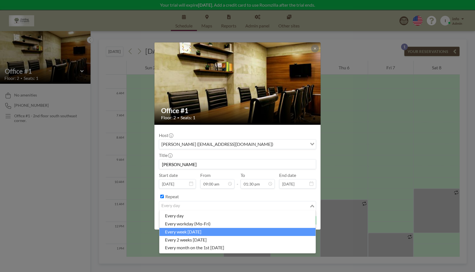
click at [191, 232] on li "every week on Monday" at bounding box center [237, 232] width 156 height 8
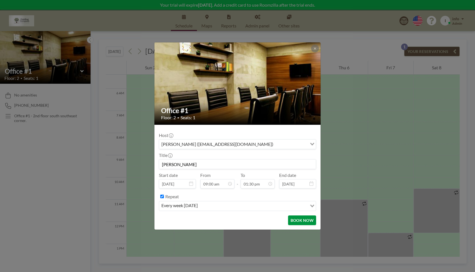
click at [301, 221] on button "BOOK NOW" at bounding box center [302, 221] width 28 height 10
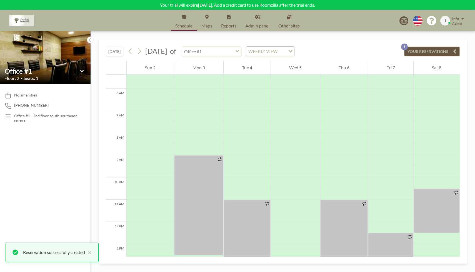
click at [236, 51] on input "text" at bounding box center [208, 51] width 53 height 9
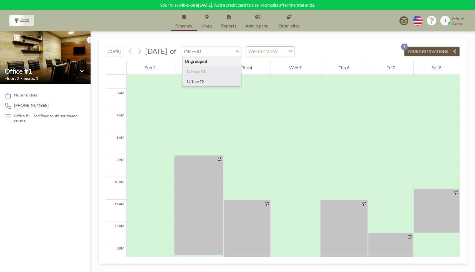
type input "Office #2"
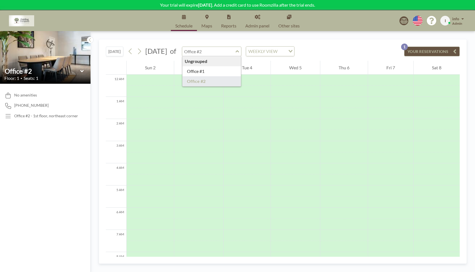
click at [236, 54] on input "text" at bounding box center [208, 51] width 53 height 9
type input "Office #1"
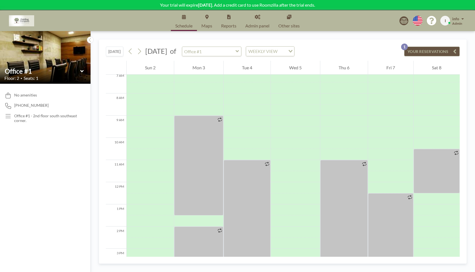
scroll to position [139, 0]
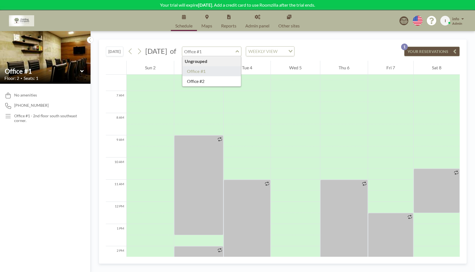
click at [236, 52] on input "text" at bounding box center [208, 51] width 53 height 9
type input "Office #2"
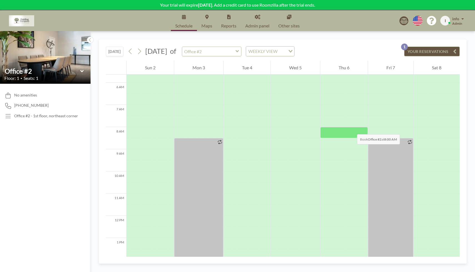
scroll to position [133, 0]
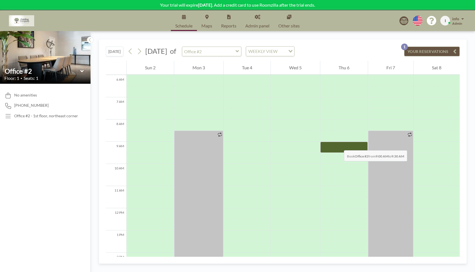
click at [338, 145] on div at bounding box center [343, 147] width 47 height 11
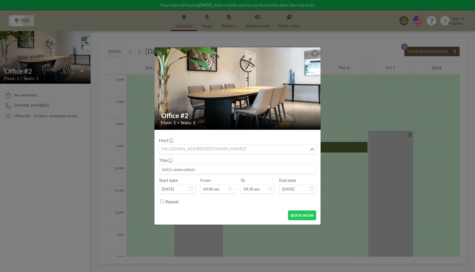
click at [235, 149] on input "Search for option" at bounding box center [234, 149] width 149 height 7
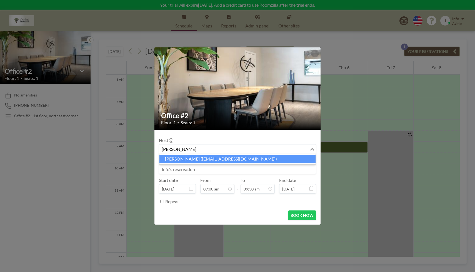
click at [235, 159] on li "Sarah Marquette (marquettescn@gmail.com)" at bounding box center [237, 159] width 156 height 8
type input "Sarah"
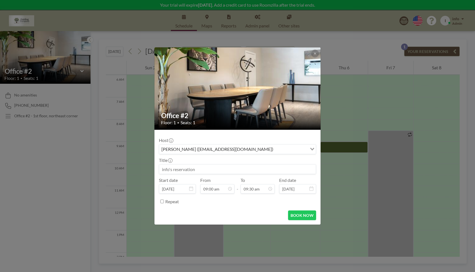
click at [234, 173] on input at bounding box center [237, 169] width 157 height 9
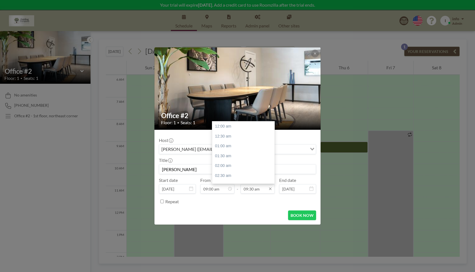
scroll to position [188, 0]
type input "Sarah"
click at [264, 190] on input "09:30 am" at bounding box center [258, 188] width 34 height 9
click at [245, 172] on div "08:00 pm" at bounding box center [244, 171] width 65 height 10
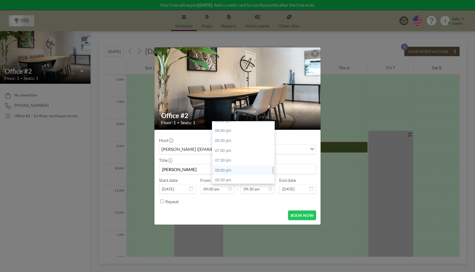
type input "08:00 pm"
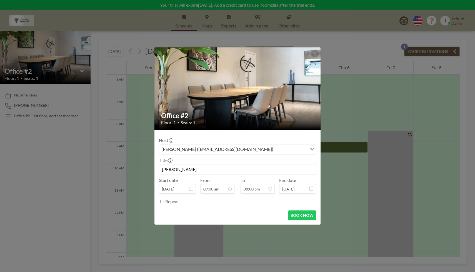
click at [161, 202] on input "Repeat" at bounding box center [162, 202] width 4 height 4
checkbox input "true"
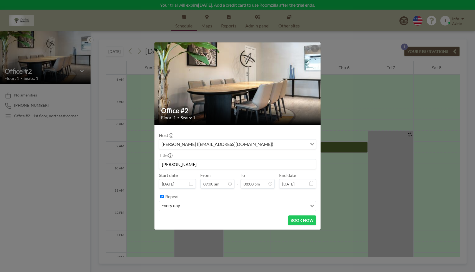
click at [198, 206] on input "Search for option" at bounding box center [244, 206] width 125 height 7
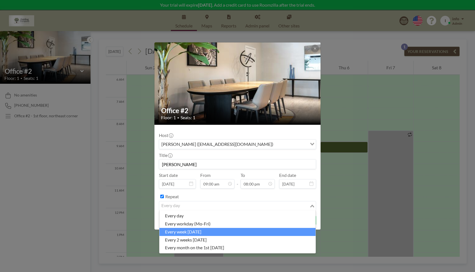
click at [199, 231] on li "every week on Thursday" at bounding box center [237, 232] width 156 height 8
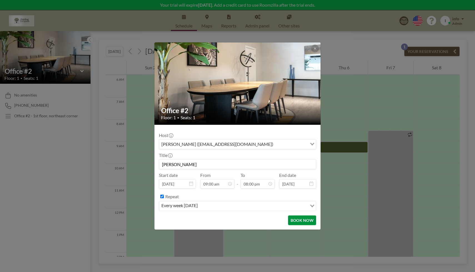
click at [311, 222] on button "BOOK NOW" at bounding box center [302, 221] width 28 height 10
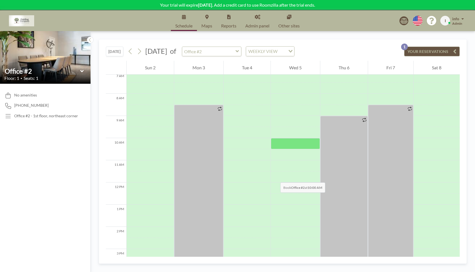
scroll to position [126, 0]
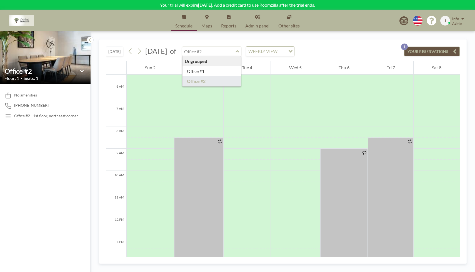
click at [236, 54] on input "text" at bounding box center [208, 51] width 53 height 9
type input "Office #1"
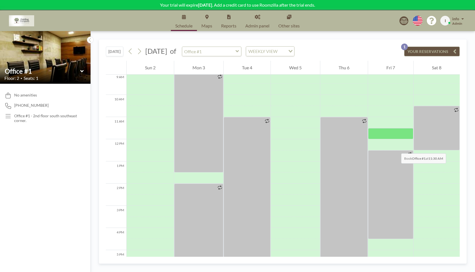
scroll to position [240, 0]
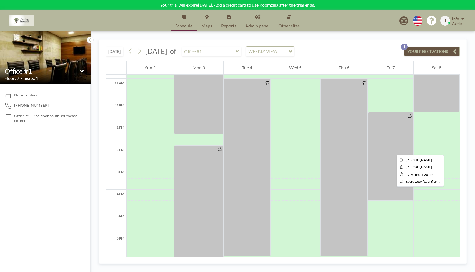
click at [392, 150] on div at bounding box center [390, 156] width 45 height 89
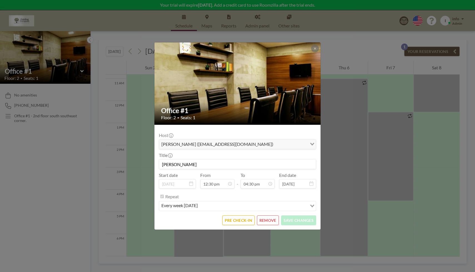
click at [273, 221] on button "REMOVE" at bounding box center [268, 221] width 22 height 10
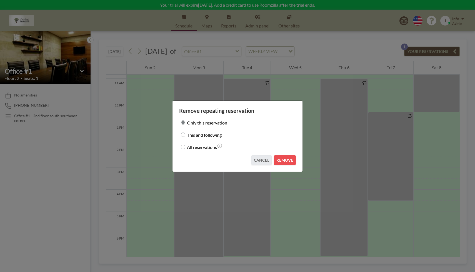
click at [182, 135] on input "This and following" at bounding box center [183, 135] width 4 height 4
radio input "true"
click at [281, 161] on button "REMOVE" at bounding box center [285, 161] width 22 height 10
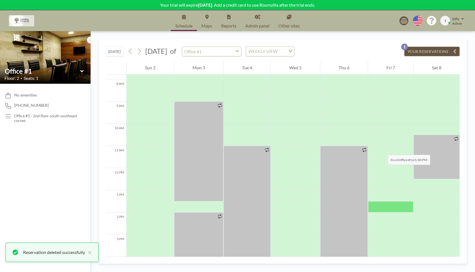
scroll to position [110, 0]
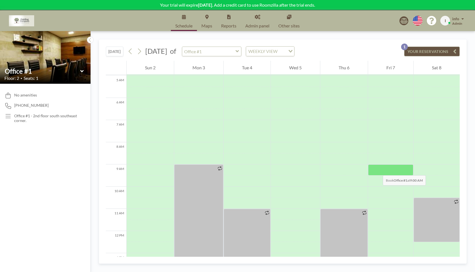
click at [377, 170] on div at bounding box center [390, 170] width 45 height 11
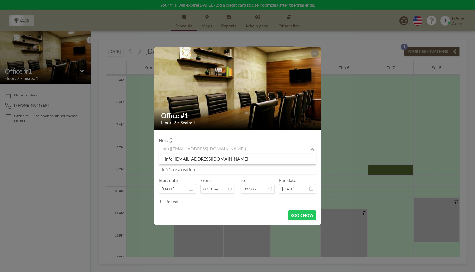
click at [232, 149] on input "Search for option" at bounding box center [234, 149] width 149 height 7
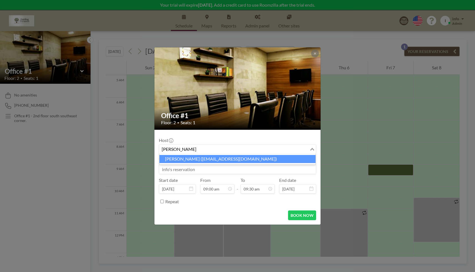
click at [230, 157] on li "Sarah Marquette (marquettescn@gmail.com)" at bounding box center [237, 159] width 156 height 8
type input "Sarah"
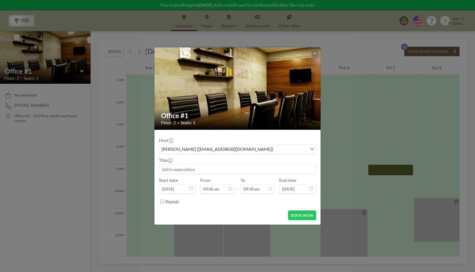
click at [230, 169] on input at bounding box center [237, 169] width 157 height 9
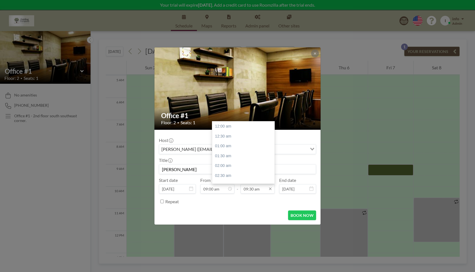
scroll to position [188, 0]
type input "Sarah"
click at [267, 190] on input "09:30 am" at bounding box center [258, 188] width 34 height 9
click at [239, 172] on div "04:30 pm" at bounding box center [244, 172] width 65 height 10
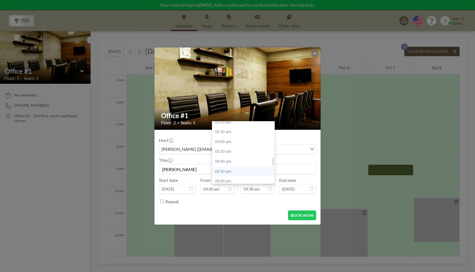
type input "04:30 pm"
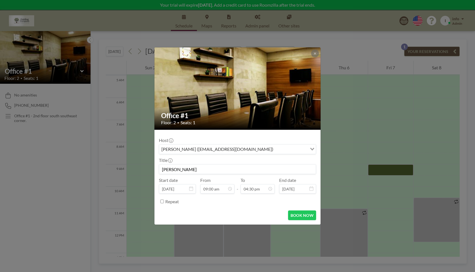
scroll to position [0, 0]
click at [161, 202] on input "Repeat" at bounding box center [162, 202] width 4 height 4
checkbox input "true"
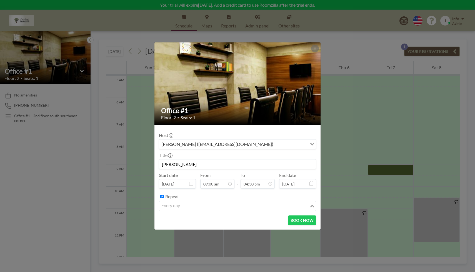
click at [181, 207] on div "every day" at bounding box center [234, 206] width 150 height 8
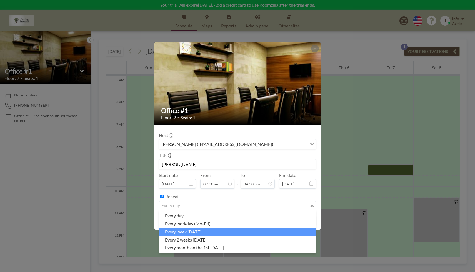
click at [219, 233] on li "every week on Friday" at bounding box center [237, 232] width 156 height 8
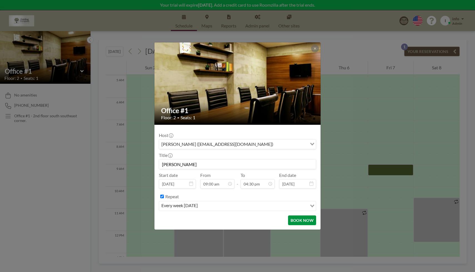
click at [306, 221] on button "BOOK NOW" at bounding box center [302, 221] width 28 height 10
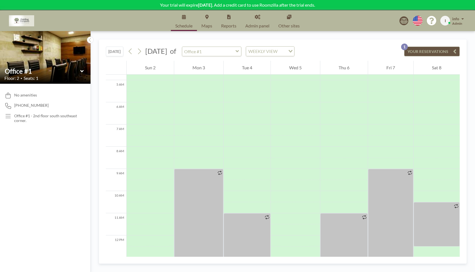
scroll to position [106, 0]
click at [236, 51] on input "text" at bounding box center [208, 51] width 53 height 9
type input "Office #2"
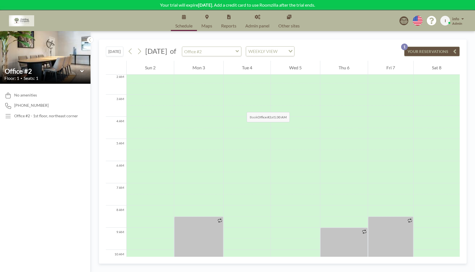
scroll to position [0, 0]
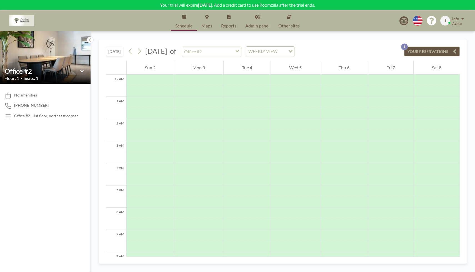
click at [256, 19] on icon at bounding box center [258, 17] width 6 height 4
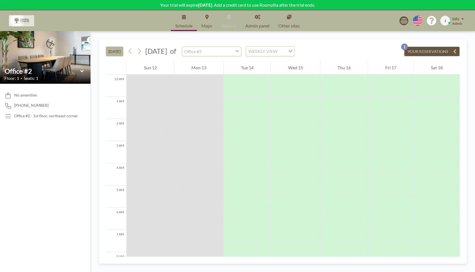
click at [258, 22] on link "Admin panel" at bounding box center [257, 20] width 33 height 21
click at [272, 3] on p "Your trial will expire [DATE] . Add a credit card to use Roomzilla after the tr…" at bounding box center [237, 5] width 475 height 6
